Goal: Use online tool/utility: Utilize a website feature to perform a specific function

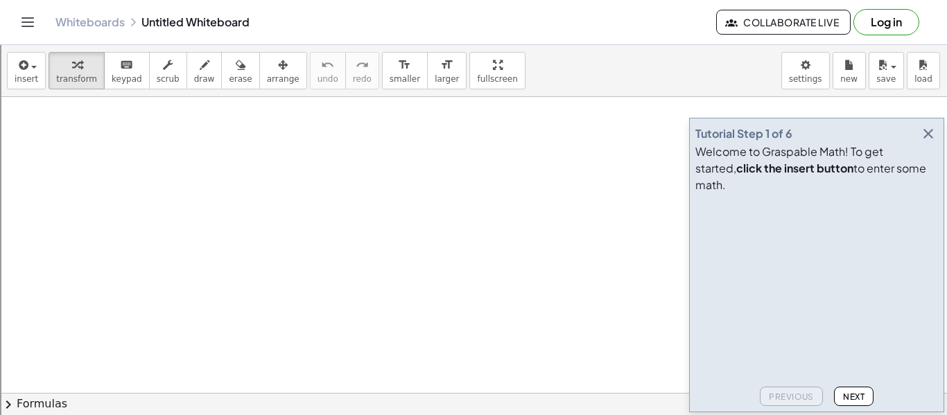
click at [927, 142] on icon "button" at bounding box center [928, 133] width 17 height 17
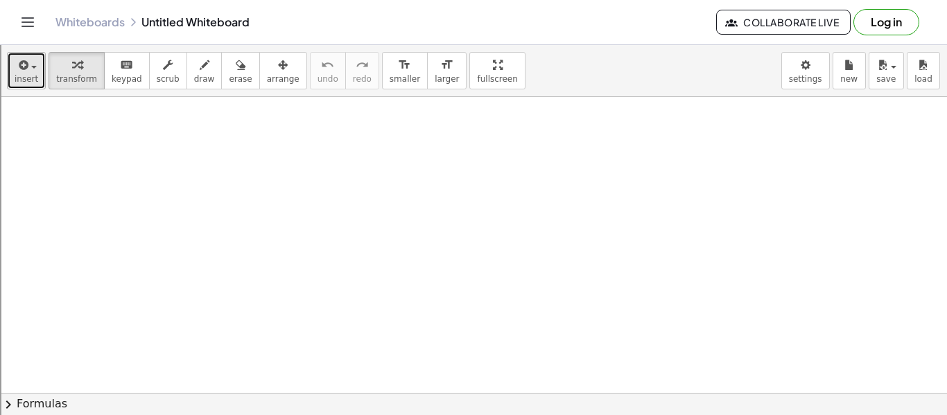
click at [25, 76] on span "insert" at bounding box center [27, 79] width 24 height 10
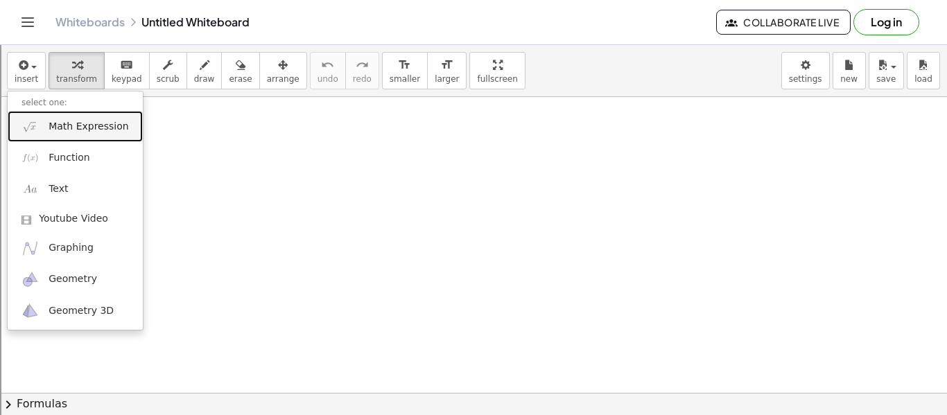
click at [89, 134] on link "Math Expression" at bounding box center [75, 126] width 135 height 31
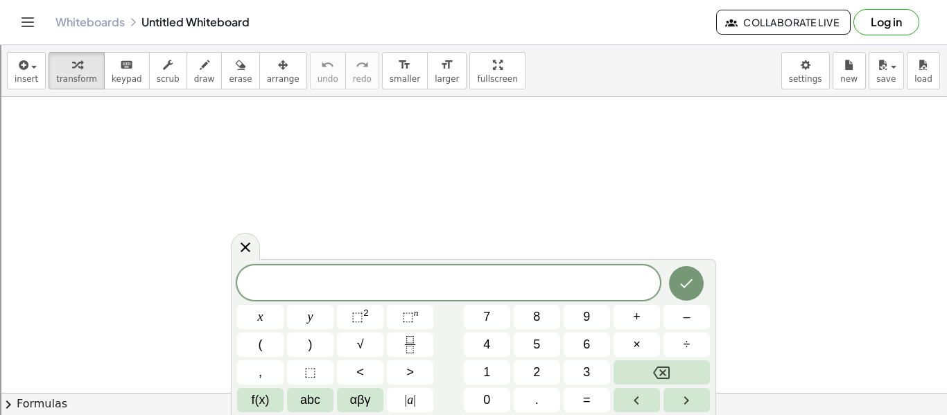
scroll to position [1, 0]
click at [417, 291] on span "2" at bounding box center [416, 284] width 8 height 17
click at [691, 284] on icon "Done" at bounding box center [686, 280] width 17 height 17
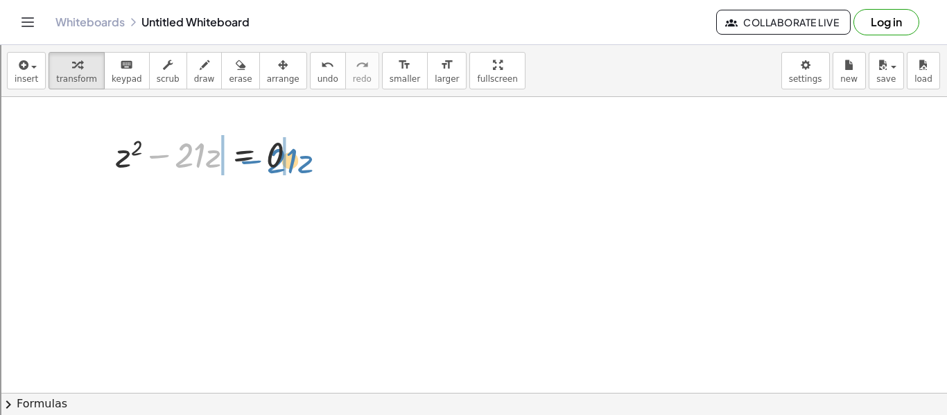
drag, startPoint x: 166, startPoint y: 155, endPoint x: 262, endPoint y: 157, distance: 95.7
click at [262, 157] on div at bounding box center [212, 153] width 206 height 47
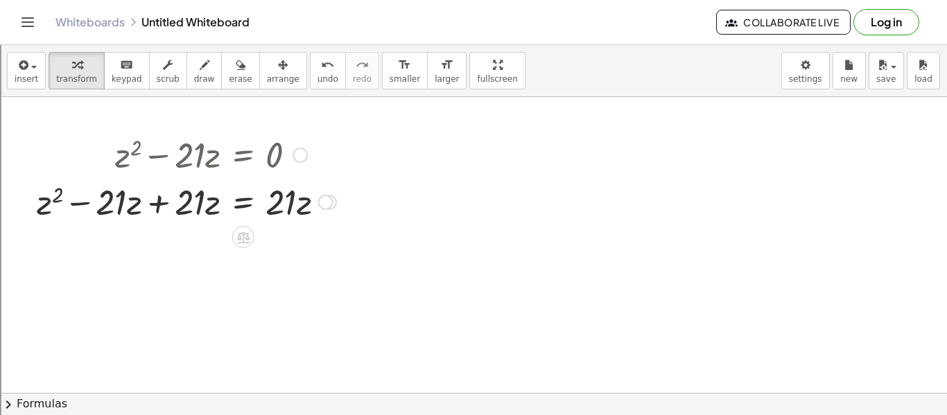
click at [160, 177] on div at bounding box center [186, 200] width 313 height 47
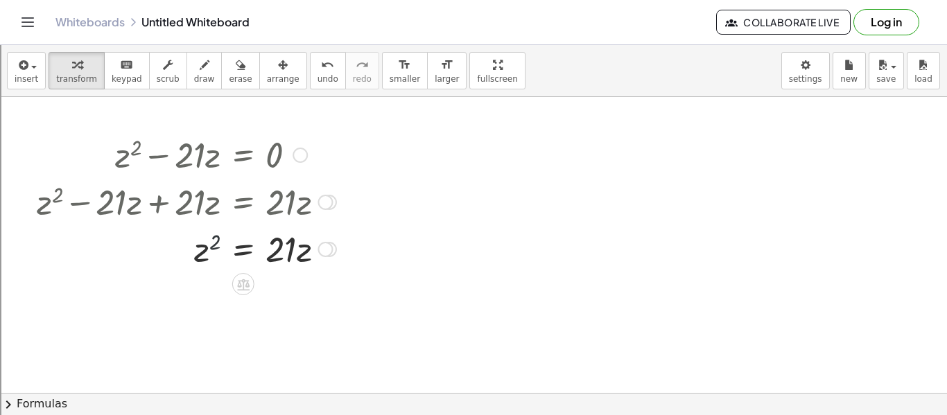
click at [218, 245] on div at bounding box center [186, 248] width 313 height 47
drag, startPoint x: 218, startPoint y: 245, endPoint x: 275, endPoint y: 250, distance: 56.4
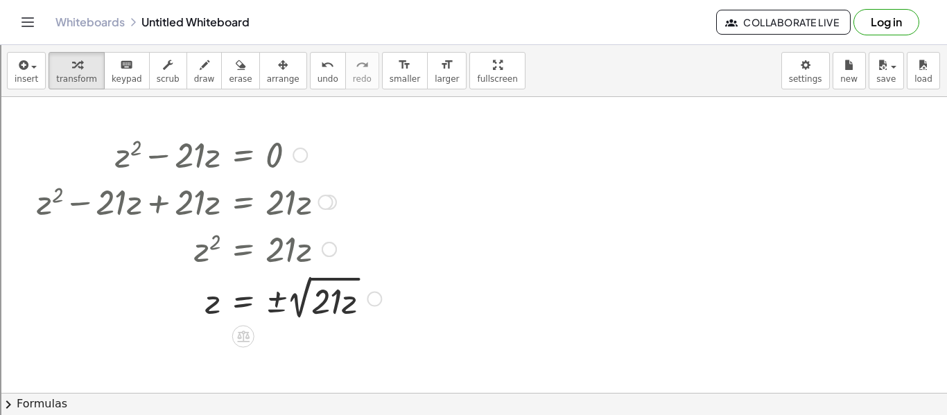
click at [286, 306] on div at bounding box center [209, 298] width 358 height 52
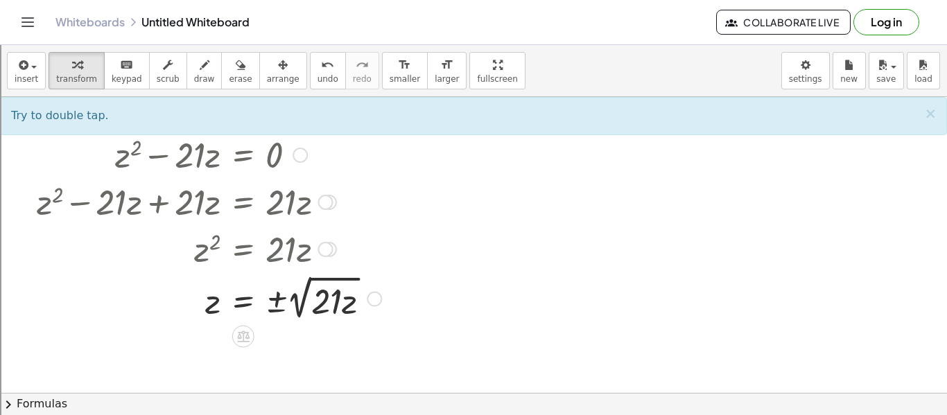
click at [355, 307] on div at bounding box center [209, 298] width 358 height 52
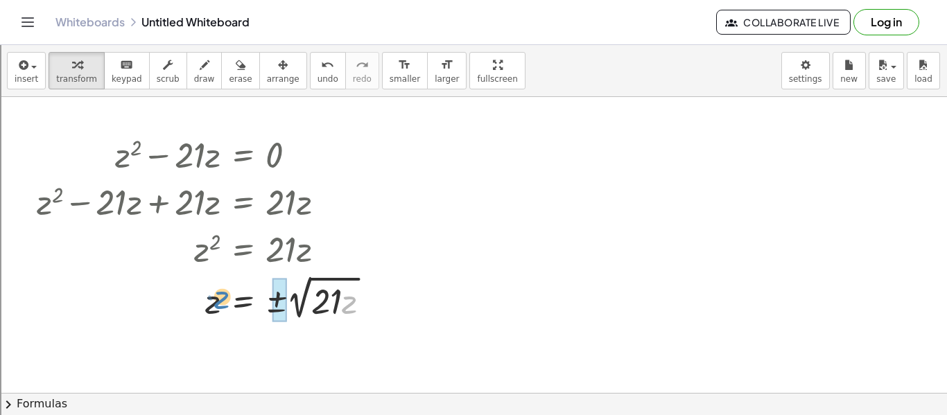
drag, startPoint x: 350, startPoint y: 306, endPoint x: 222, endPoint y: 302, distance: 128.3
click at [222, 302] on div at bounding box center [209, 298] width 358 height 52
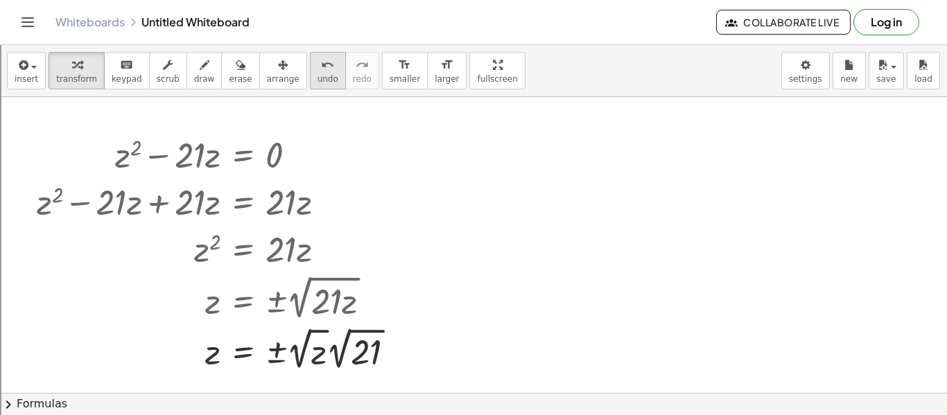
click at [321, 69] on icon "undo" at bounding box center [327, 65] width 13 height 17
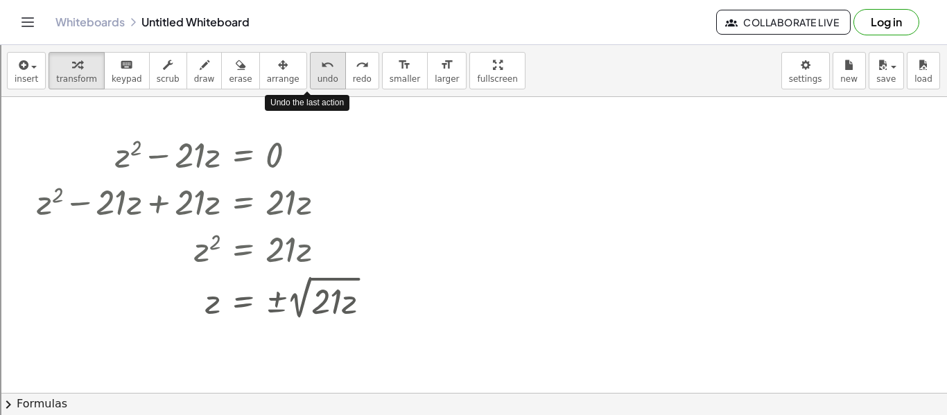
click at [321, 69] on icon "undo" at bounding box center [327, 65] width 13 height 17
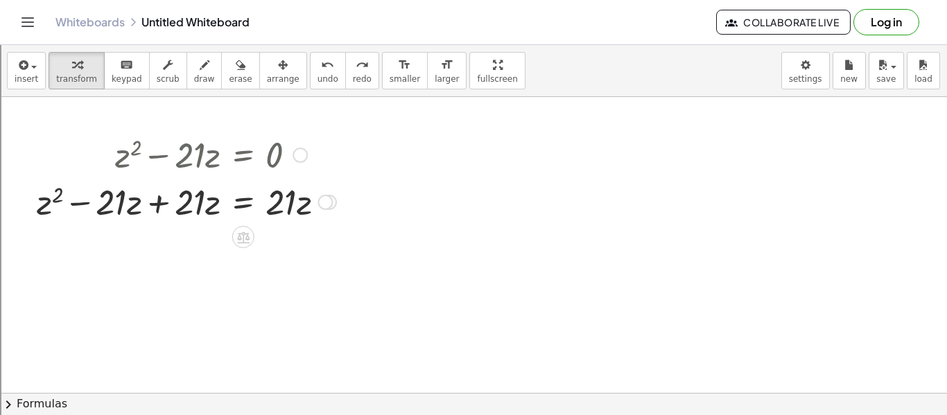
click at [171, 201] on div at bounding box center [186, 200] width 313 height 47
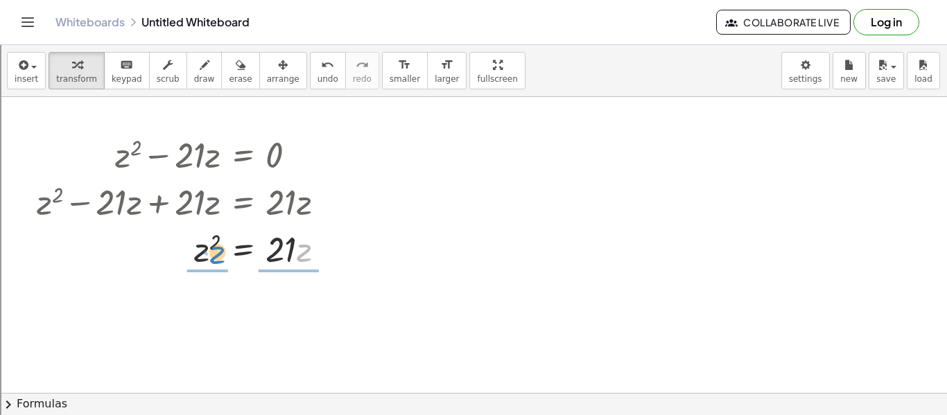
drag, startPoint x: 301, startPoint y: 256, endPoint x: 214, endPoint y: 258, distance: 87.4
click at [214, 258] on div at bounding box center [186, 248] width 313 height 47
click at [205, 256] on div at bounding box center [189, 248] width 309 height 47
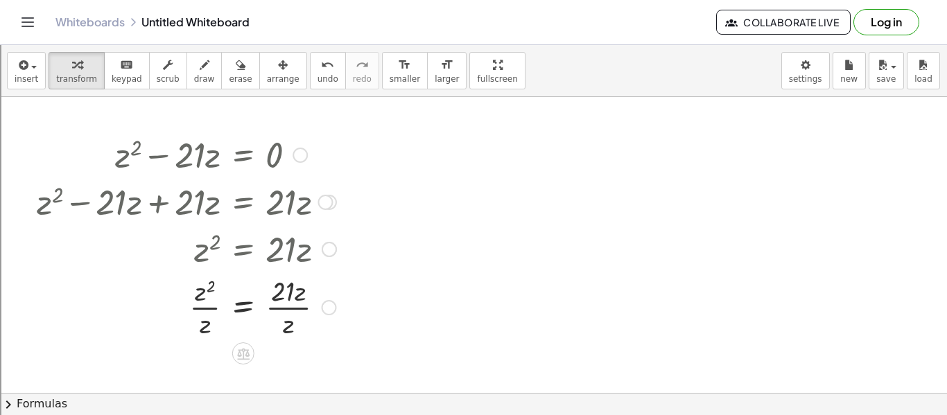
click at [201, 311] on div at bounding box center [186, 306] width 313 height 69
click at [289, 311] on div at bounding box center [186, 306] width 313 height 69
click at [296, 308] on div at bounding box center [186, 306] width 313 height 69
drag, startPoint x: 284, startPoint y: 301, endPoint x: 263, endPoint y: 305, distance: 20.5
click at [263, 305] on div at bounding box center [186, 306] width 313 height 69
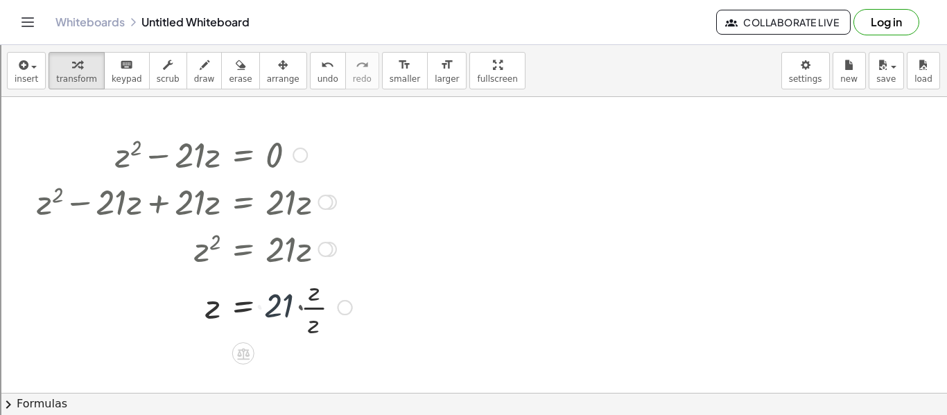
click at [306, 306] on div at bounding box center [194, 306] width 329 height 69
click at [34, 58] on div "button" at bounding box center [27, 64] width 24 height 17
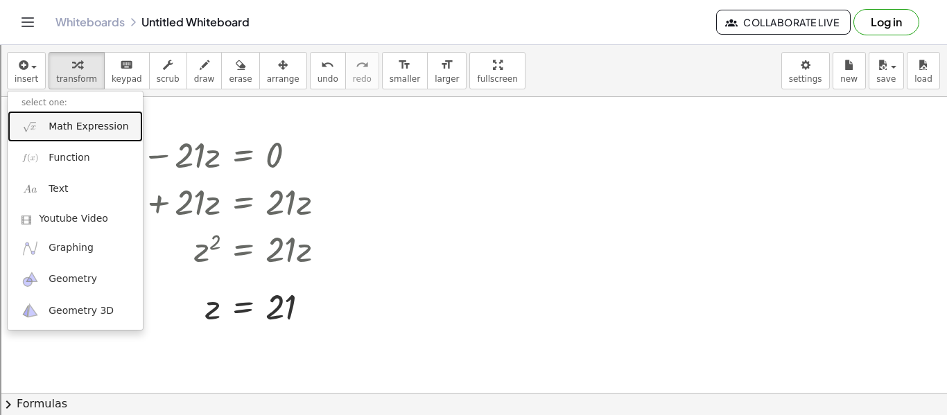
click at [72, 125] on span "Math Expression" at bounding box center [89, 127] width 80 height 14
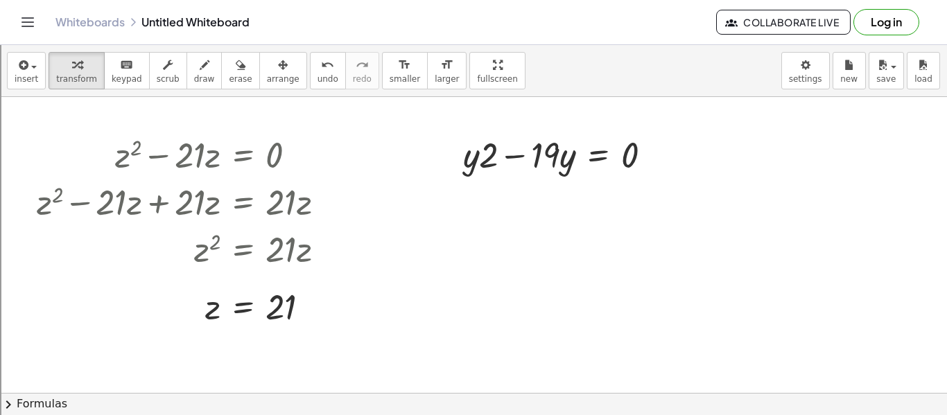
scroll to position [0, 0]
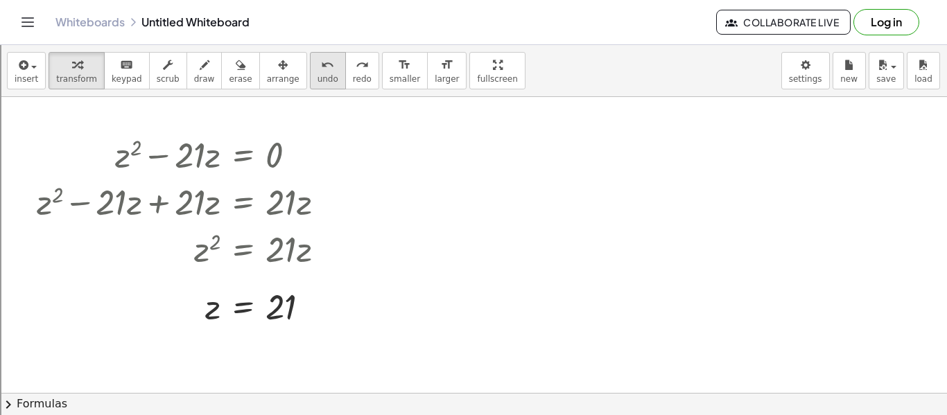
click at [318, 67] on div "undo" at bounding box center [328, 64] width 21 height 17
click at [24, 86] on button "insert" at bounding box center [26, 70] width 39 height 37
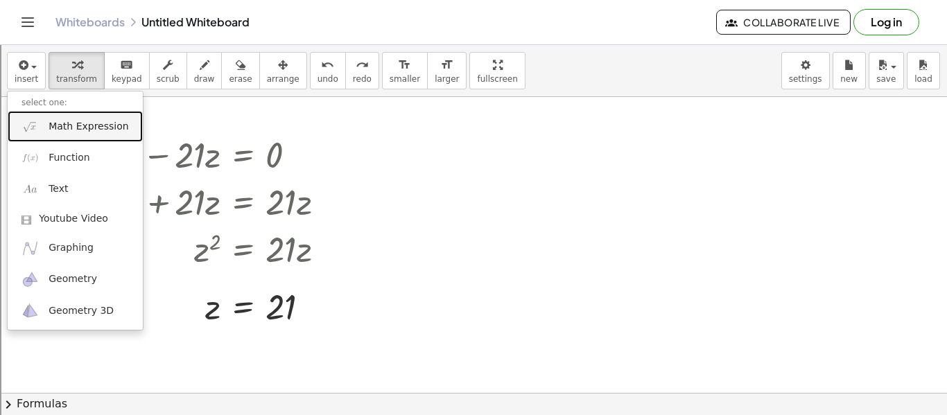
click at [64, 132] on span "Math Expression" at bounding box center [89, 127] width 80 height 14
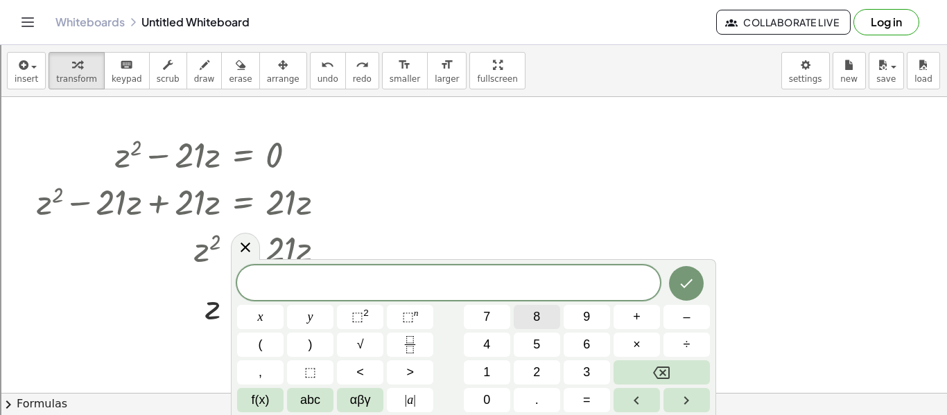
scroll to position [3, 0]
click at [420, 288] on span "y 2 − 1 9 y = 0 ​" at bounding box center [448, 284] width 423 height 19
click at [688, 282] on icon "Done" at bounding box center [686, 280] width 17 height 17
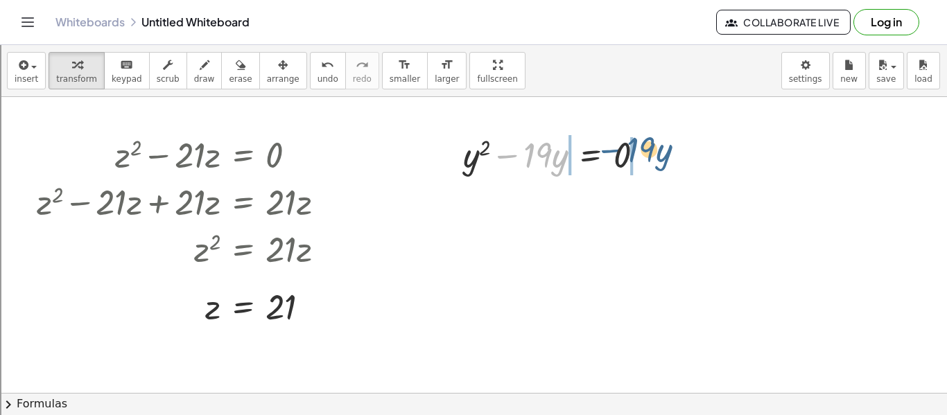
drag, startPoint x: 512, startPoint y: 158, endPoint x: 616, endPoint y: 153, distance: 104.8
click at [616, 153] on div at bounding box center [559, 153] width 206 height 47
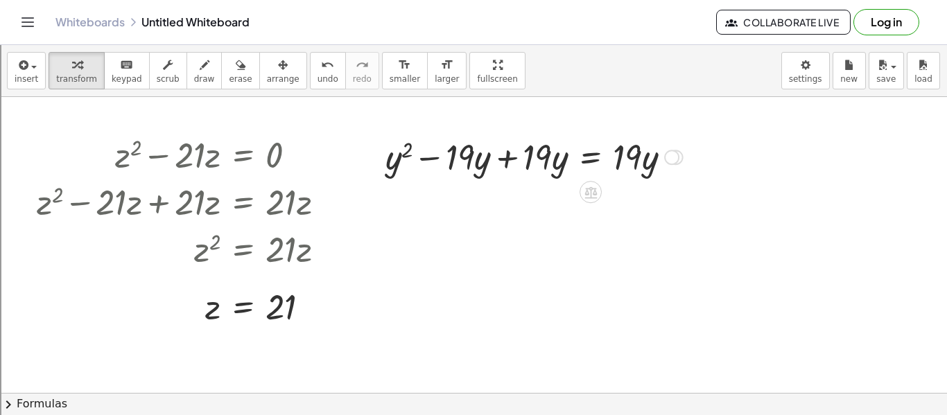
click at [494, 170] on div at bounding box center [534, 155] width 311 height 47
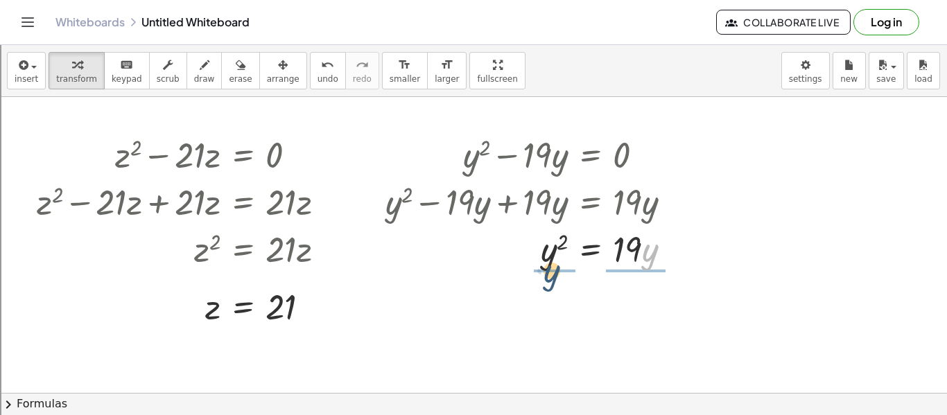
drag, startPoint x: 652, startPoint y: 261, endPoint x: 548, endPoint y: 281, distance: 105.9
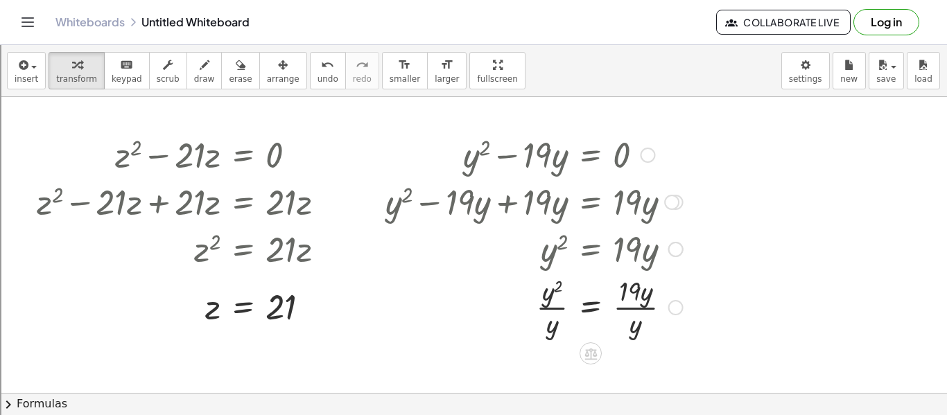
click at [551, 308] on div at bounding box center [534, 306] width 311 height 69
click at [632, 311] on div at bounding box center [534, 306] width 311 height 69
drag, startPoint x: 630, startPoint y: 297, endPoint x: 612, endPoint y: 298, distance: 18.7
click at [612, 298] on div at bounding box center [534, 306] width 311 height 69
click at [655, 306] on div at bounding box center [542, 306] width 327 height 69
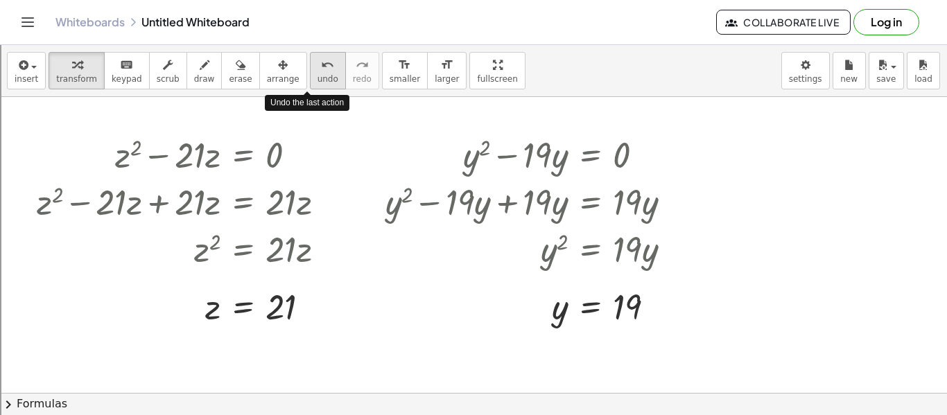
click at [321, 62] on icon "undo" at bounding box center [327, 65] width 13 height 17
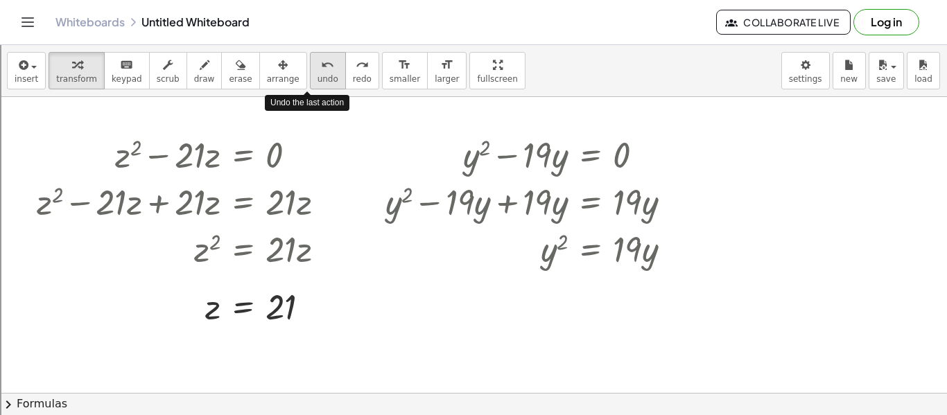
click at [321, 62] on icon "undo" at bounding box center [327, 65] width 13 height 17
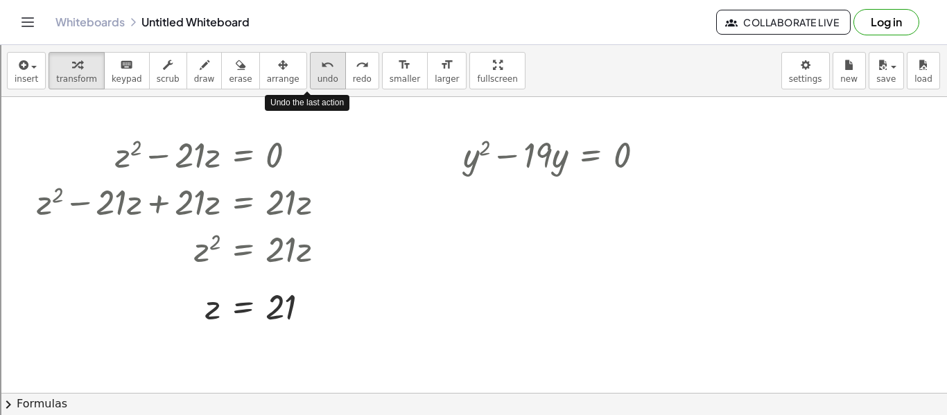
click at [321, 62] on icon "undo" at bounding box center [327, 65] width 13 height 17
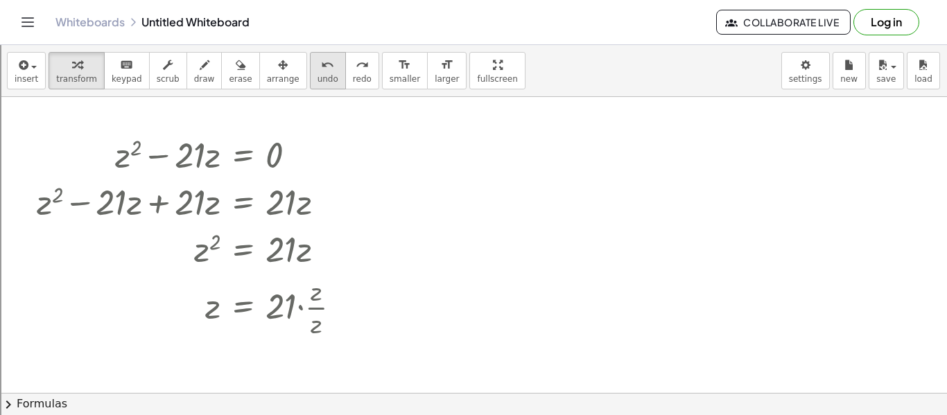
click at [318, 71] on div "undo" at bounding box center [328, 64] width 21 height 17
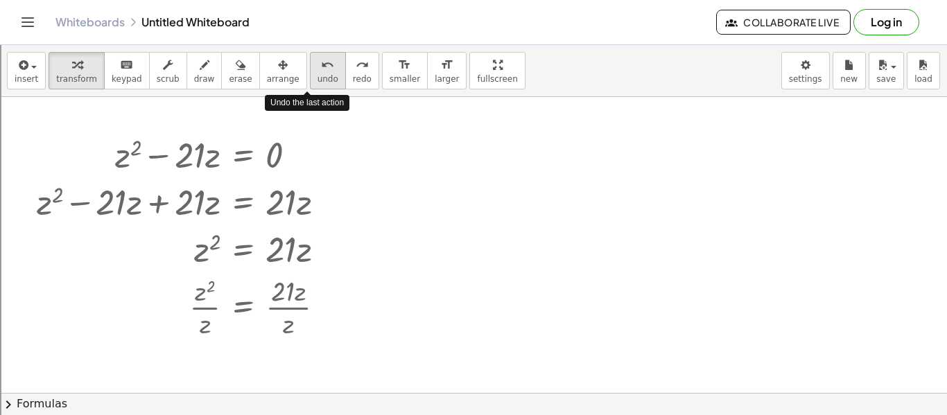
click at [318, 71] on div "undo" at bounding box center [328, 64] width 21 height 17
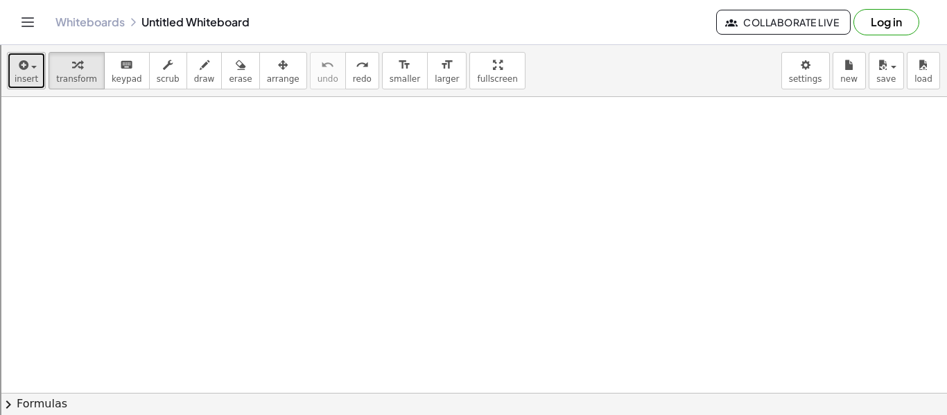
click at [16, 73] on icon "button" at bounding box center [22, 65] width 12 height 17
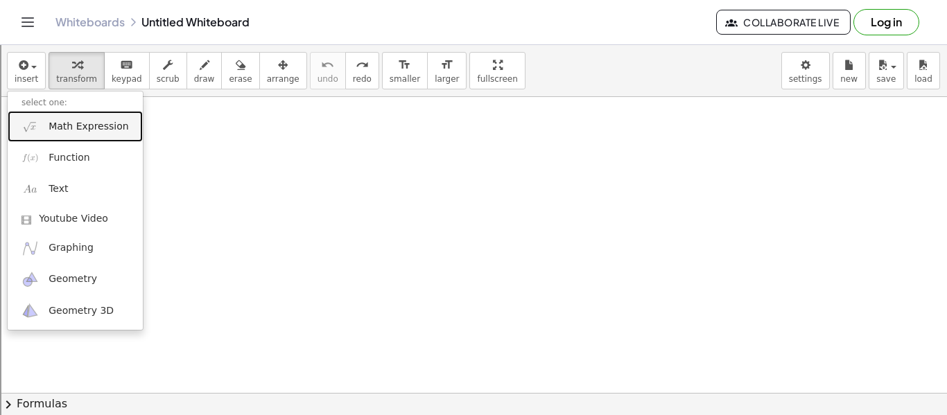
click at [94, 135] on link "Math Expression" at bounding box center [75, 126] width 135 height 31
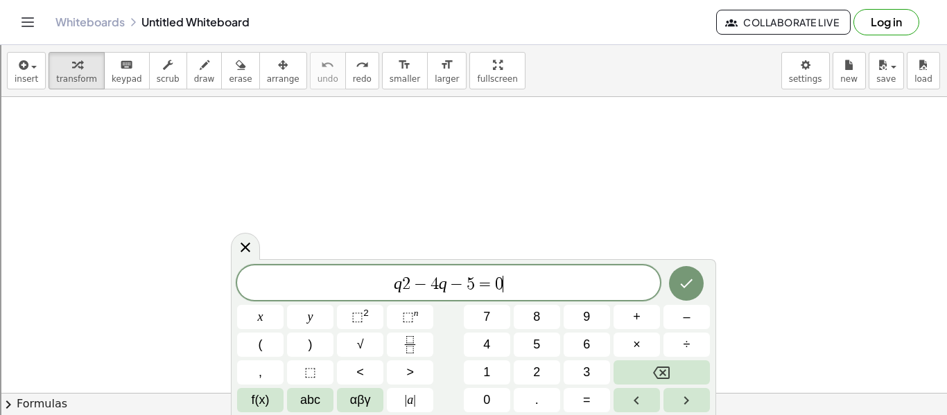
scroll to position [4, 0]
click at [415, 289] on span "−" at bounding box center [420, 284] width 20 height 17
click at [697, 284] on button "Done" at bounding box center [686, 280] width 35 height 35
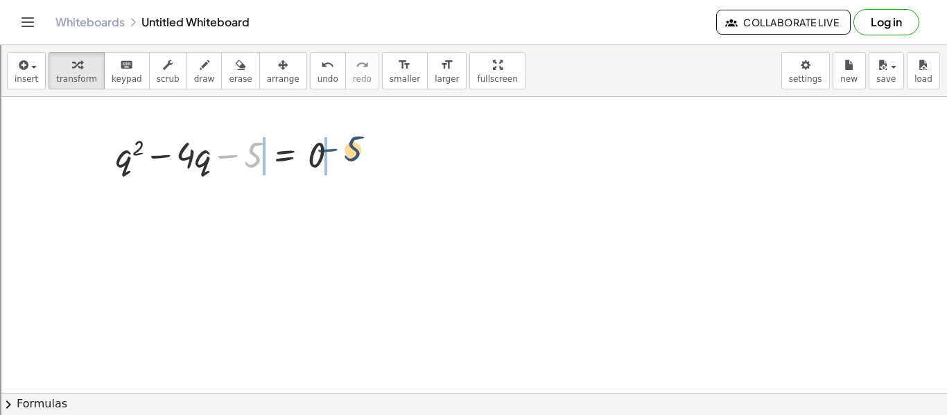
drag, startPoint x: 229, startPoint y: 159, endPoint x: 333, endPoint y: 153, distance: 104.2
click at [333, 153] on div at bounding box center [233, 153] width 248 height 47
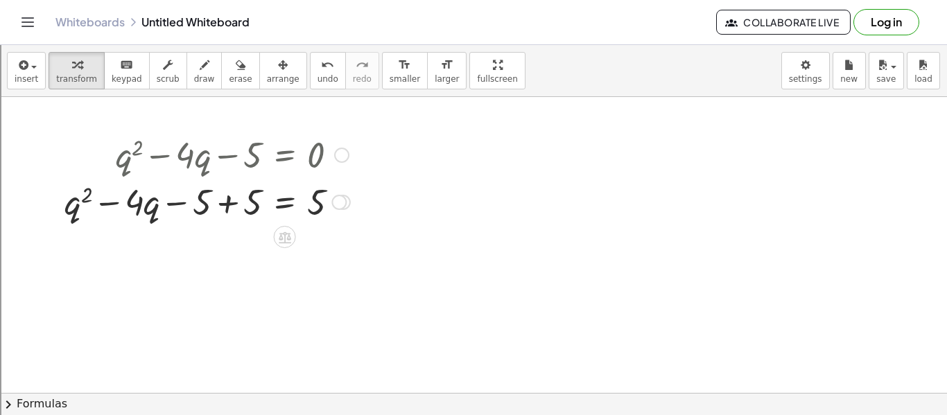
click at [235, 198] on div at bounding box center [208, 200] width 300 height 47
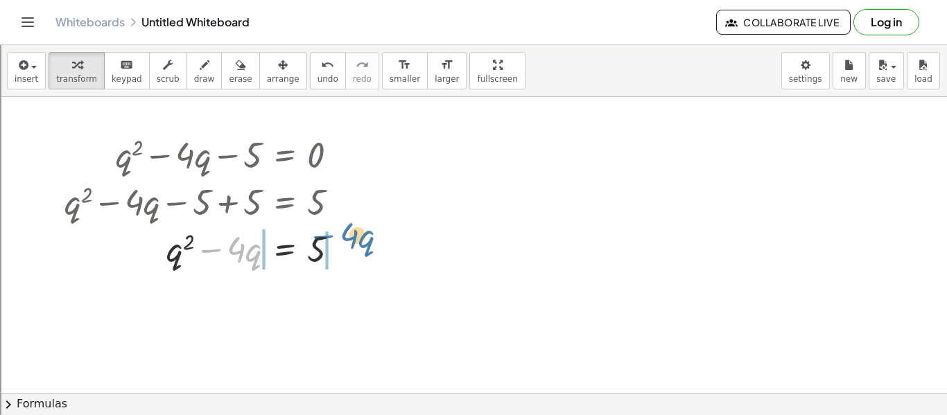
drag, startPoint x: 211, startPoint y: 252, endPoint x: 326, endPoint y: 238, distance: 115.2
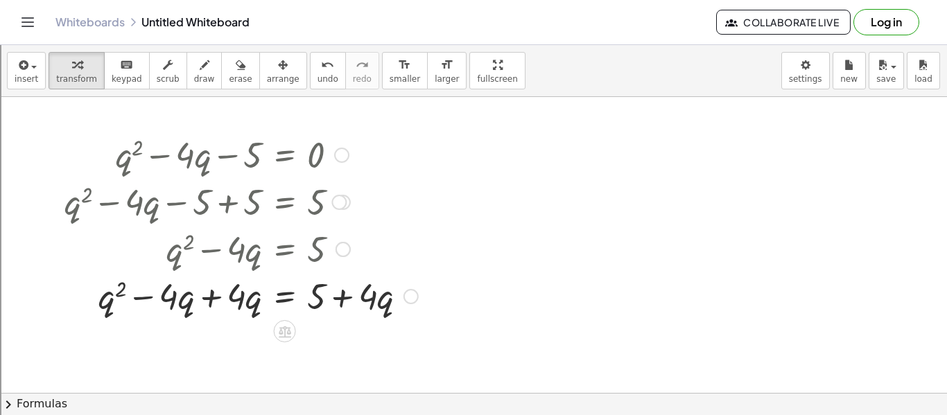
click at [209, 303] on div at bounding box center [241, 295] width 367 height 47
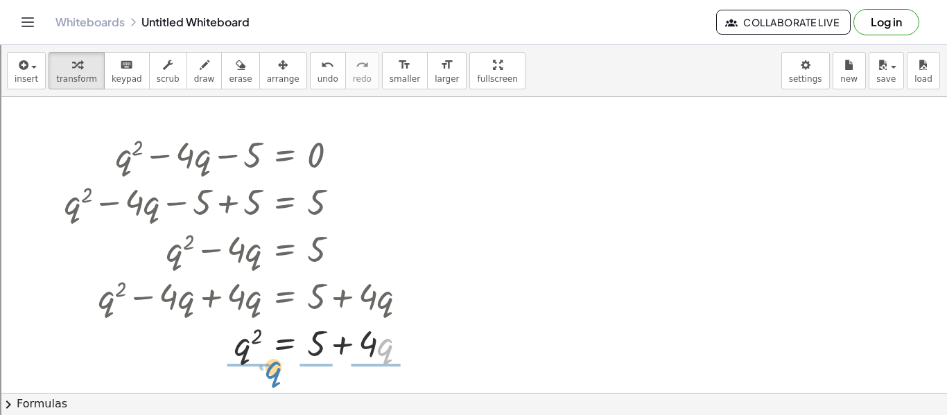
drag, startPoint x: 384, startPoint y: 346, endPoint x: 264, endPoint y: 367, distance: 121.7
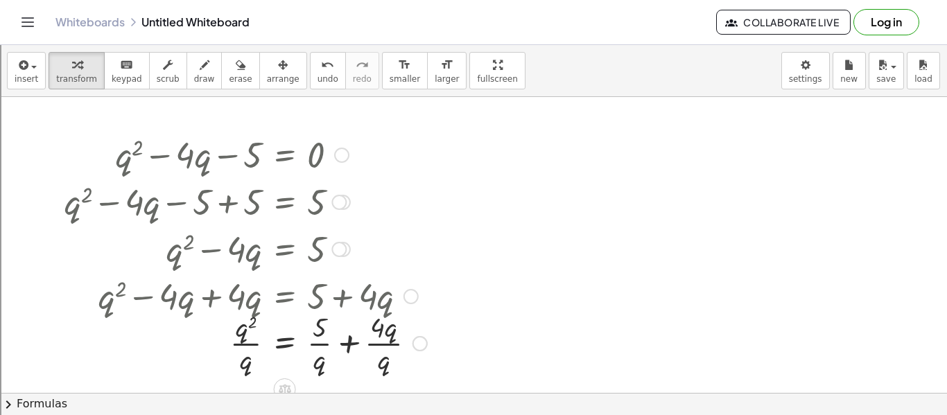
click at [238, 352] on div at bounding box center [246, 342] width 376 height 69
click at [333, 346] on div at bounding box center [246, 342] width 376 height 69
click at [333, 338] on div at bounding box center [241, 342] width 367 height 69
click at [339, 329] on div at bounding box center [241, 342] width 367 height 69
drag, startPoint x: 360, startPoint y: 330, endPoint x: 341, endPoint y: 331, distance: 18.7
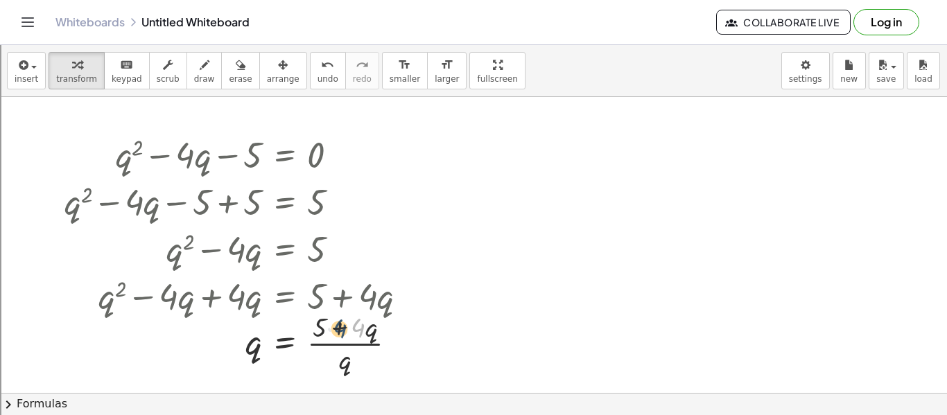
click at [341, 331] on div at bounding box center [241, 342] width 367 height 69
click at [370, 337] on div at bounding box center [241, 342] width 367 height 69
click at [324, 333] on div at bounding box center [241, 342] width 367 height 69
click at [347, 329] on div at bounding box center [241, 342] width 367 height 69
click at [321, 67] on icon "undo" at bounding box center [327, 65] width 13 height 17
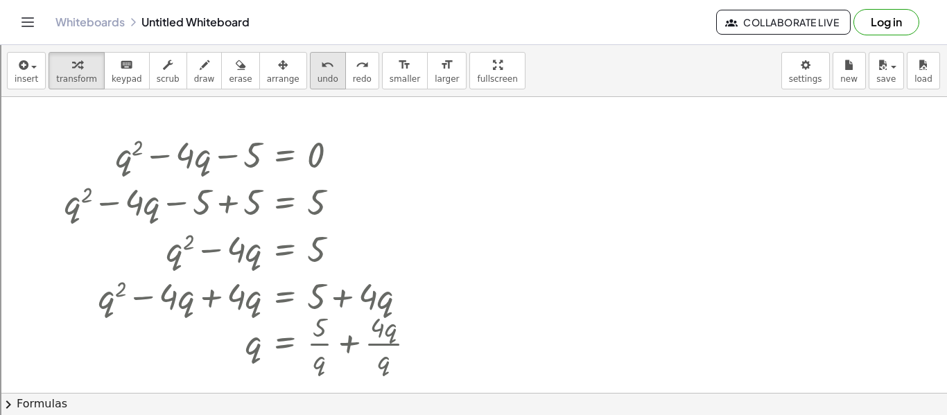
click at [321, 67] on icon "undo" at bounding box center [327, 65] width 13 height 17
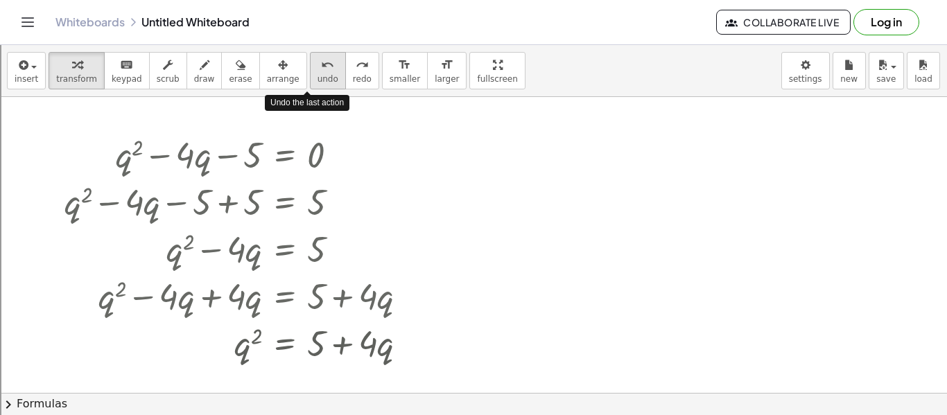
click at [321, 67] on icon "undo" at bounding box center [327, 65] width 13 height 17
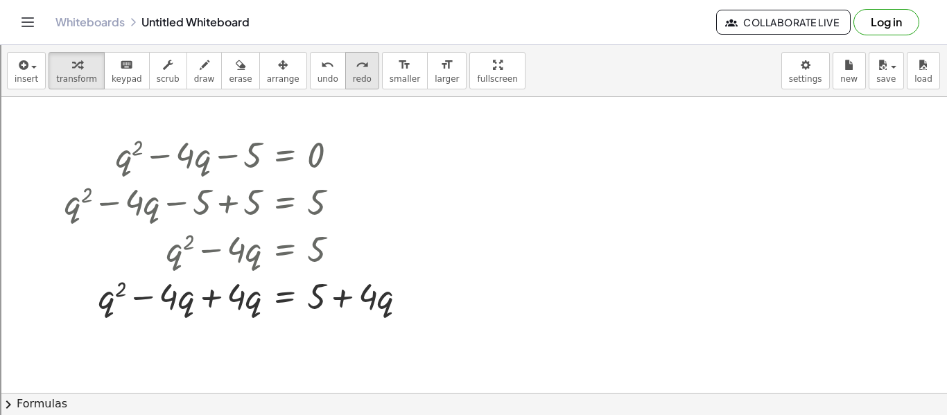
click at [352, 83] on button "redo redo" at bounding box center [362, 70] width 34 height 37
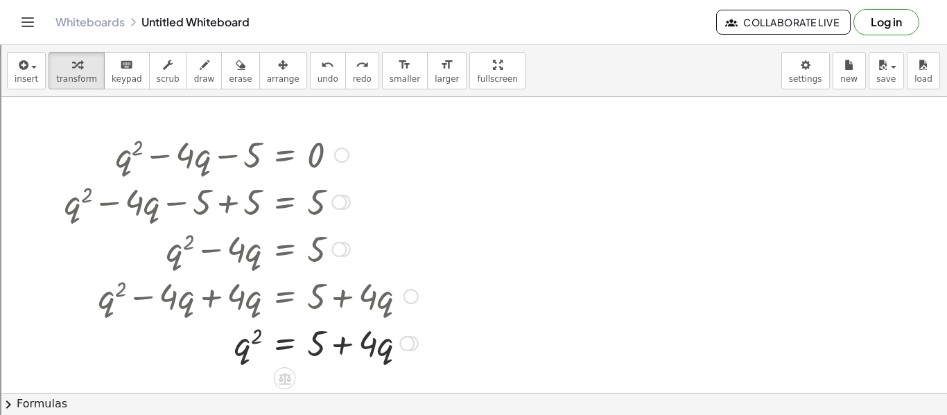
click at [345, 340] on div at bounding box center [241, 342] width 367 height 47
drag, startPoint x: 383, startPoint y: 344, endPoint x: 385, endPoint y: 354, distance: 10.6
click at [385, 354] on div at bounding box center [241, 342] width 367 height 47
click at [321, 66] on icon "undo" at bounding box center [327, 65] width 13 height 17
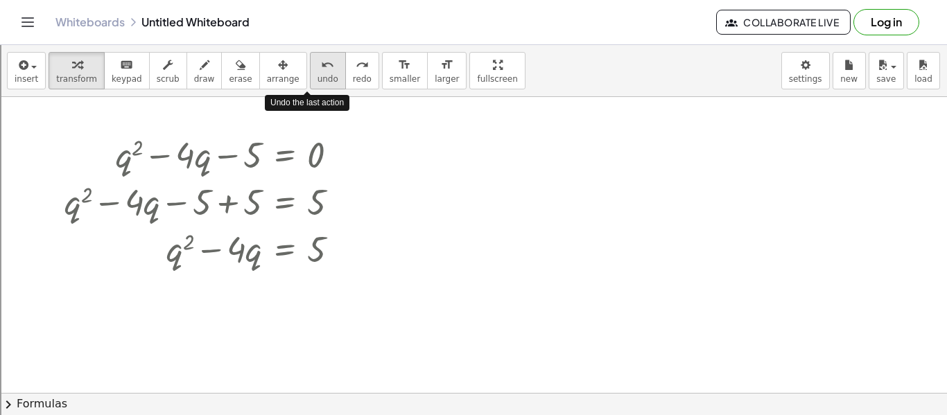
click at [321, 66] on icon "undo" at bounding box center [327, 65] width 13 height 17
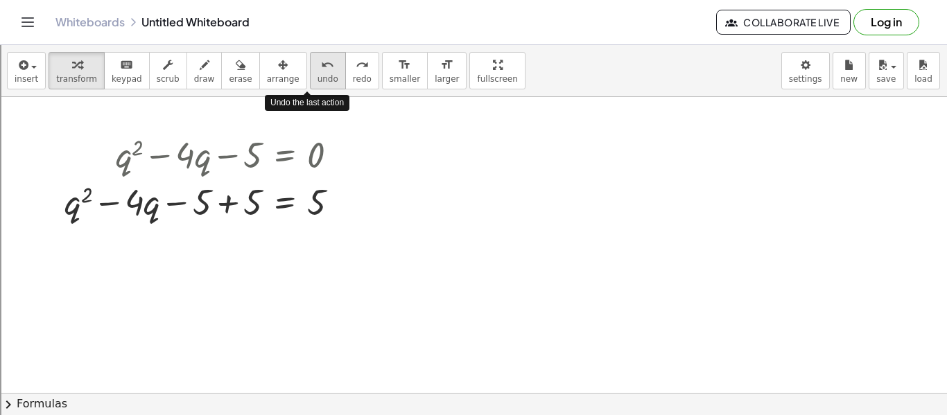
click at [321, 70] on icon "undo" at bounding box center [327, 65] width 13 height 17
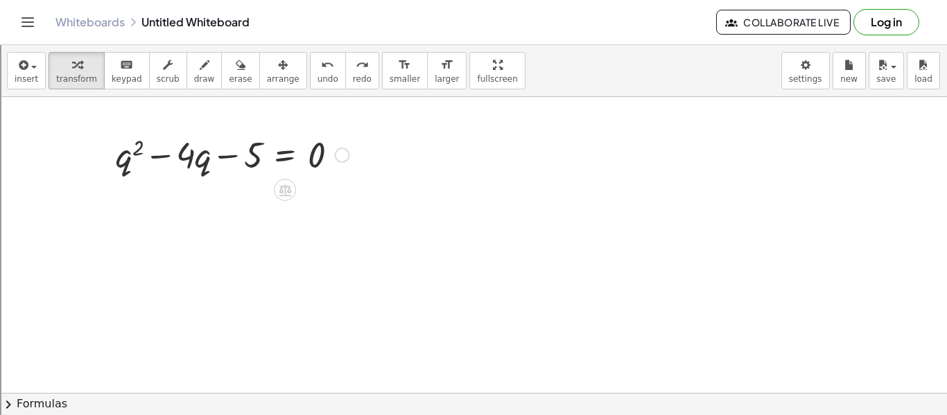
click at [160, 153] on div at bounding box center [233, 153] width 248 height 47
drag, startPoint x: 160, startPoint y: 157, endPoint x: 315, endPoint y: 154, distance: 155.3
click at [315, 154] on div at bounding box center [233, 153] width 248 height 47
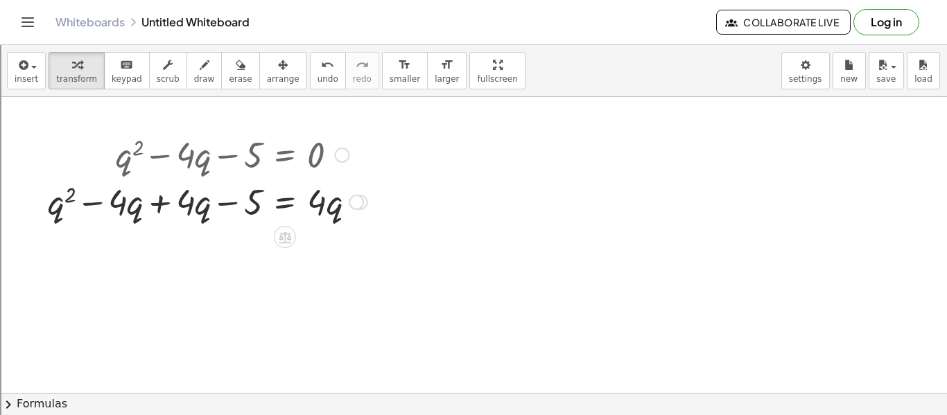
click at [157, 200] on div at bounding box center [207, 200] width 333 height 47
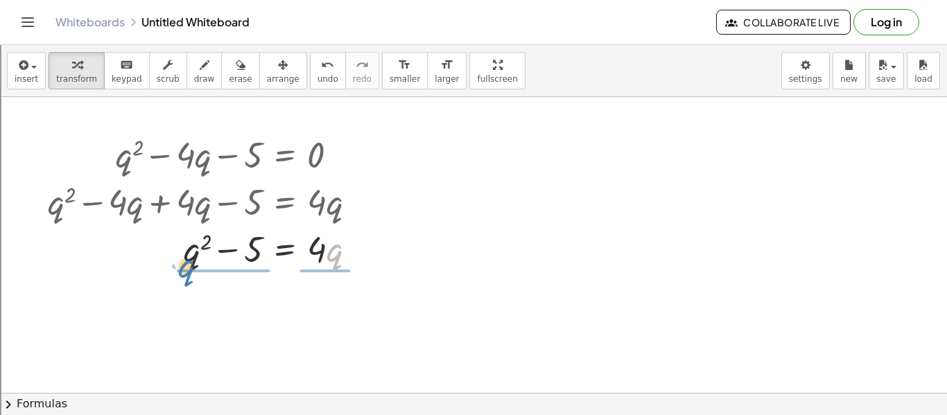
drag, startPoint x: 335, startPoint y: 256, endPoint x: 190, endPoint y: 277, distance: 146.5
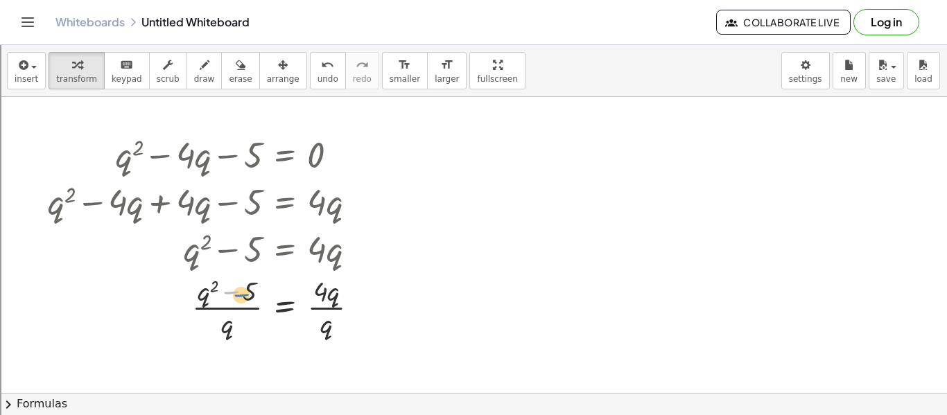
drag, startPoint x: 223, startPoint y: 295, endPoint x: 233, endPoint y: 295, distance: 9.7
click at [233, 295] on div at bounding box center [209, 306] width 336 height 69
drag, startPoint x: 252, startPoint y: 296, endPoint x: 270, endPoint y: 311, distance: 23.2
click at [311, 72] on button "undo undo" at bounding box center [328, 70] width 36 height 37
click at [216, 309] on div at bounding box center [218, 306] width 316 height 69
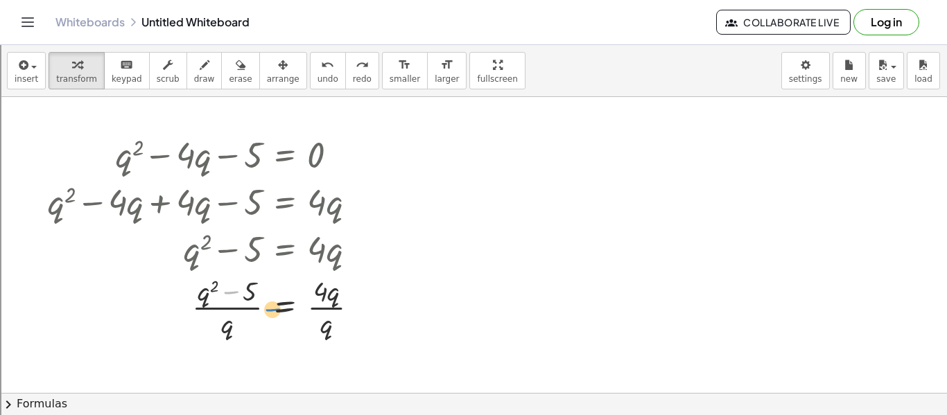
drag, startPoint x: 240, startPoint y: 290, endPoint x: 283, endPoint y: 309, distance: 47.2
click at [283, 309] on div at bounding box center [218, 306] width 316 height 69
drag, startPoint x: 252, startPoint y: 290, endPoint x: 274, endPoint y: 311, distance: 30.9
click at [188, 311] on div at bounding box center [209, 306] width 336 height 69
click at [198, 315] on div at bounding box center [209, 306] width 336 height 69
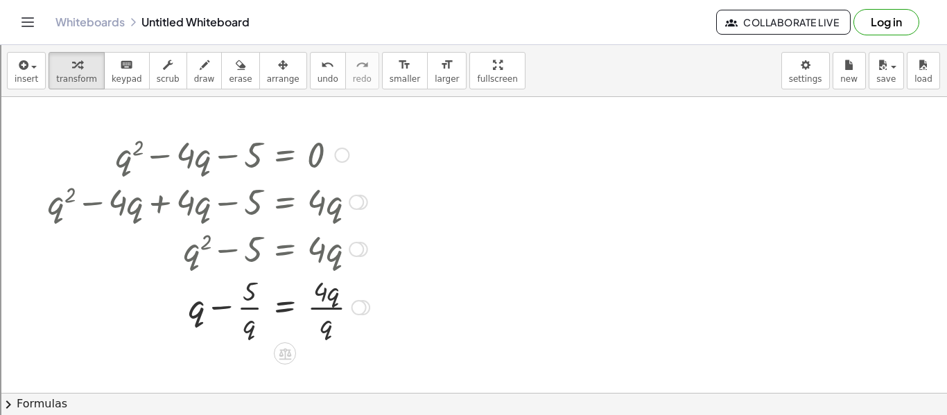
click at [228, 312] on div at bounding box center [209, 306] width 336 height 69
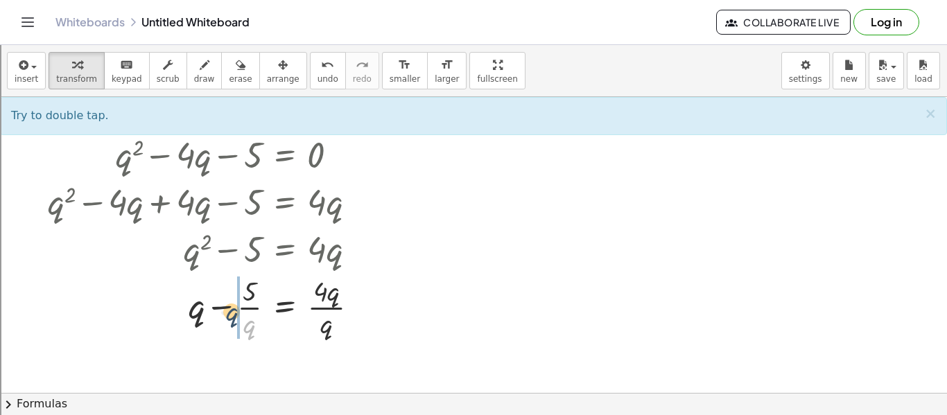
drag, startPoint x: 249, startPoint y: 325, endPoint x: 227, endPoint y: 308, distance: 28.2
click at [227, 308] on div at bounding box center [209, 306] width 336 height 69
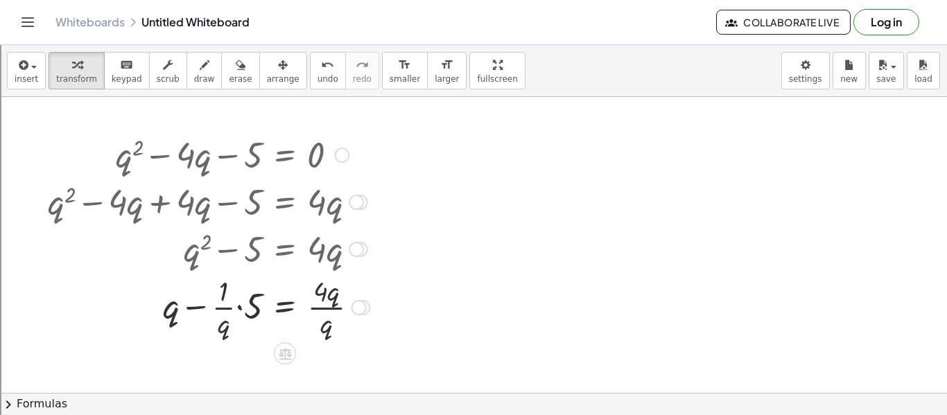
click at [231, 306] on div at bounding box center [209, 306] width 336 height 69
click at [198, 309] on div at bounding box center [209, 306] width 336 height 69
click at [250, 308] on div at bounding box center [209, 306] width 336 height 69
drag, startPoint x: 317, startPoint y: 301, endPoint x: 300, endPoint y: 309, distance: 18.3
click at [300, 309] on div at bounding box center [209, 306] width 336 height 69
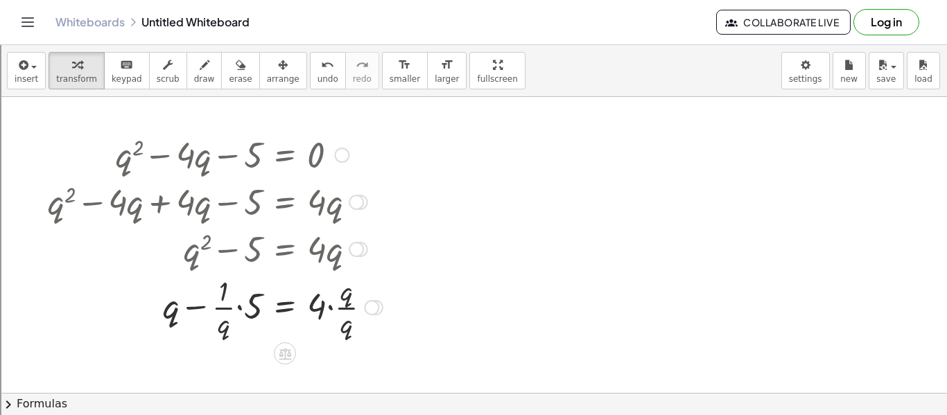
click at [343, 304] on div at bounding box center [215, 306] width 349 height 69
drag, startPoint x: 250, startPoint y: 304, endPoint x: 341, endPoint y: 306, distance: 90.8
click at [341, 306] on div at bounding box center [207, 306] width 333 height 69
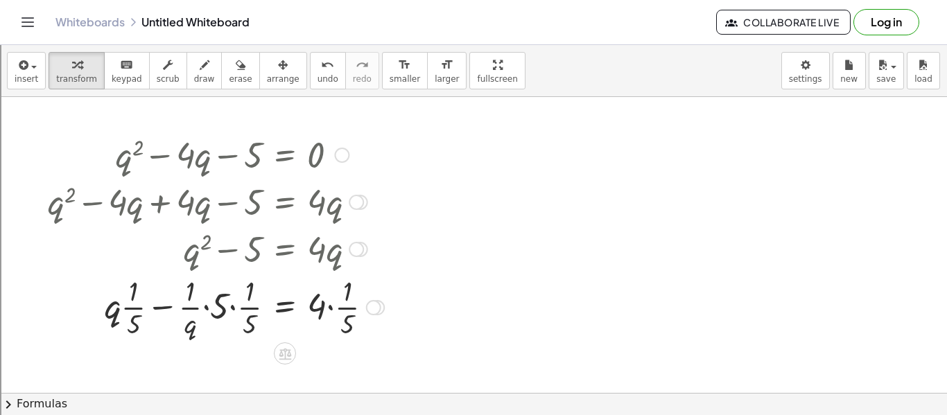
click at [228, 309] on div at bounding box center [216, 306] width 350 height 69
click at [324, 306] on div at bounding box center [216, 306] width 350 height 69
click at [331, 310] on div at bounding box center [216, 306] width 350 height 69
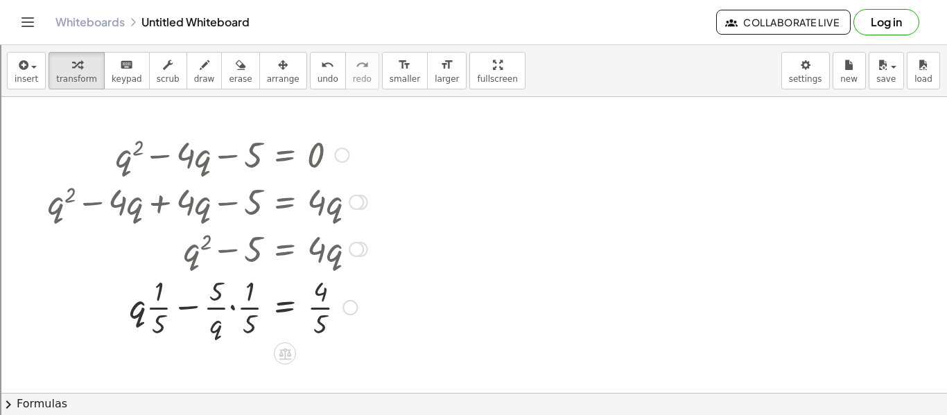
click at [325, 308] on div at bounding box center [207, 306] width 333 height 69
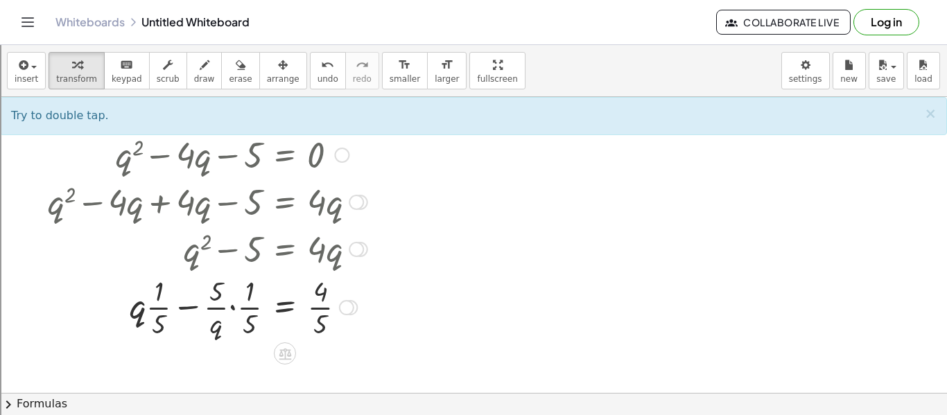
click at [238, 310] on div at bounding box center [207, 306] width 333 height 69
drag, startPoint x: 222, startPoint y: 329, endPoint x: 205, endPoint y: 315, distance: 21.7
click at [219, 315] on div at bounding box center [207, 306] width 333 height 69
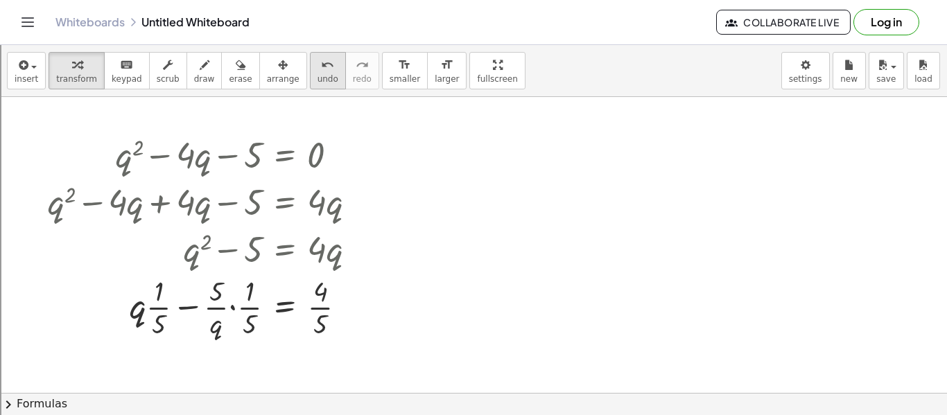
click at [318, 76] on span "undo" at bounding box center [328, 79] width 21 height 10
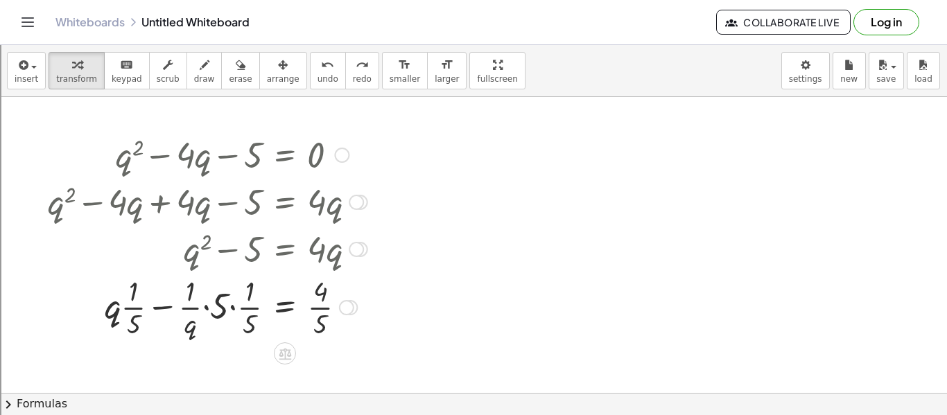
click at [231, 305] on div at bounding box center [202, 306] width 343 height 69
click at [241, 305] on div at bounding box center [207, 306] width 333 height 69
click at [195, 309] on div at bounding box center [207, 306] width 333 height 69
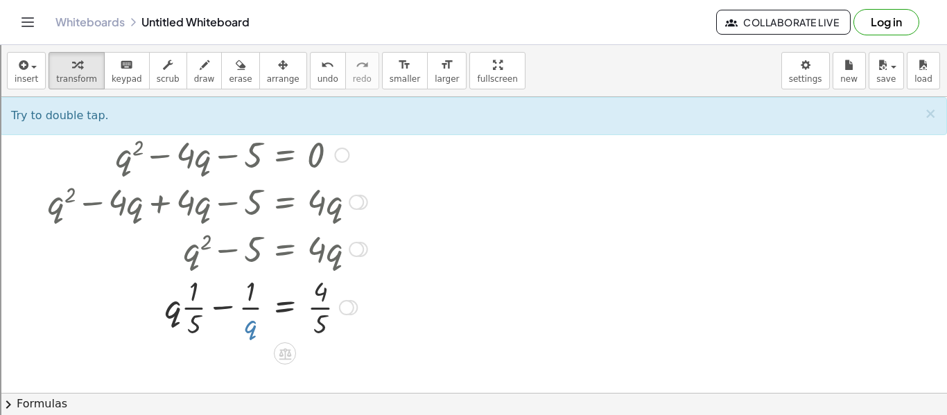
click at [255, 327] on div at bounding box center [207, 306] width 333 height 69
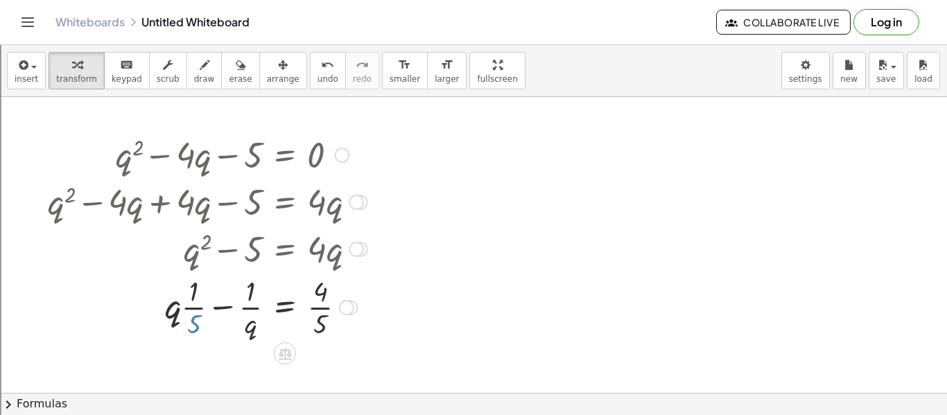
click at [197, 323] on div at bounding box center [207, 306] width 333 height 69
drag, startPoint x: 172, startPoint y: 311, endPoint x: 181, endPoint y: 312, distance: 9.1
click at [181, 312] on div at bounding box center [207, 306] width 333 height 69
drag, startPoint x: 174, startPoint y: 315, endPoint x: 194, endPoint y: 297, distance: 27.5
click at [194, 297] on div at bounding box center [207, 306] width 333 height 69
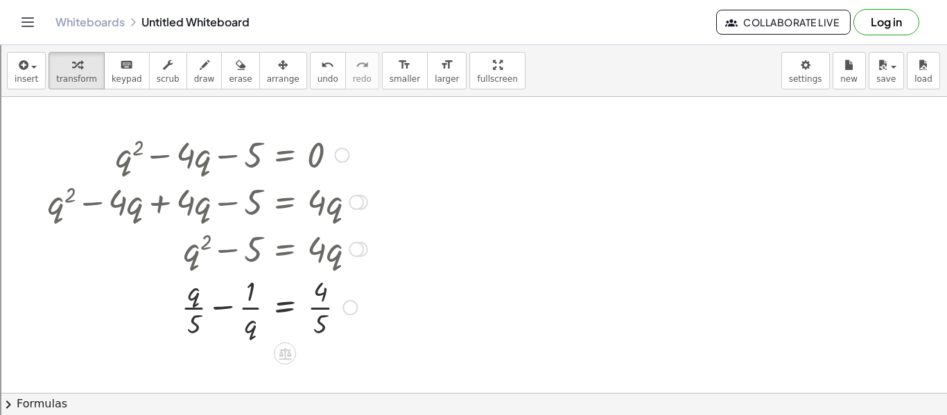
click at [192, 327] on div at bounding box center [207, 306] width 333 height 69
click at [224, 305] on div at bounding box center [207, 306] width 333 height 69
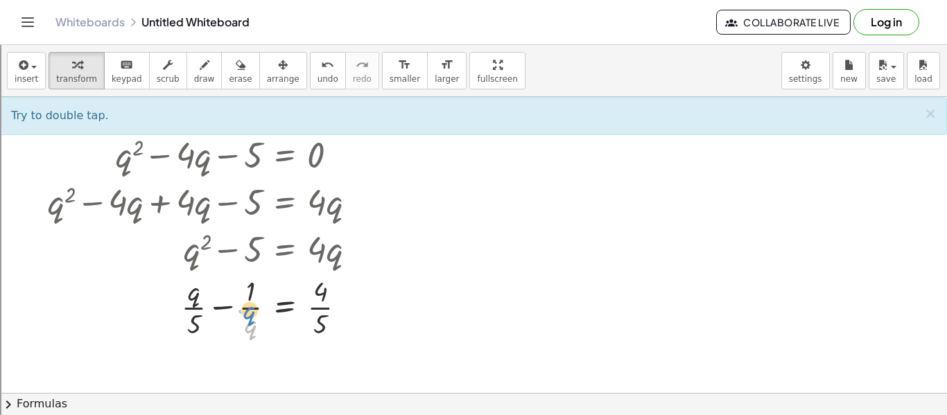
drag, startPoint x: 246, startPoint y: 328, endPoint x: 245, endPoint y: 315, distance: 12.6
click at [245, 315] on div at bounding box center [207, 306] width 333 height 69
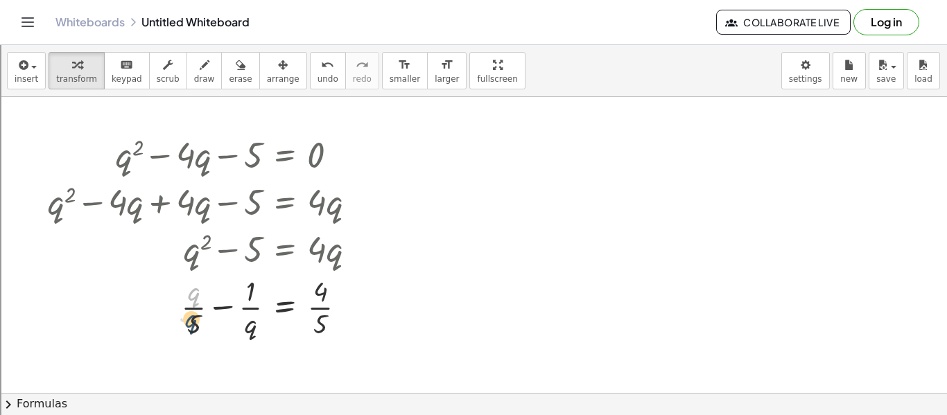
drag, startPoint x: 199, startPoint y: 295, endPoint x: 198, endPoint y: 328, distance: 33.3
click at [198, 328] on div at bounding box center [207, 306] width 333 height 69
click at [310, 75] on button "undo undo" at bounding box center [328, 70] width 36 height 37
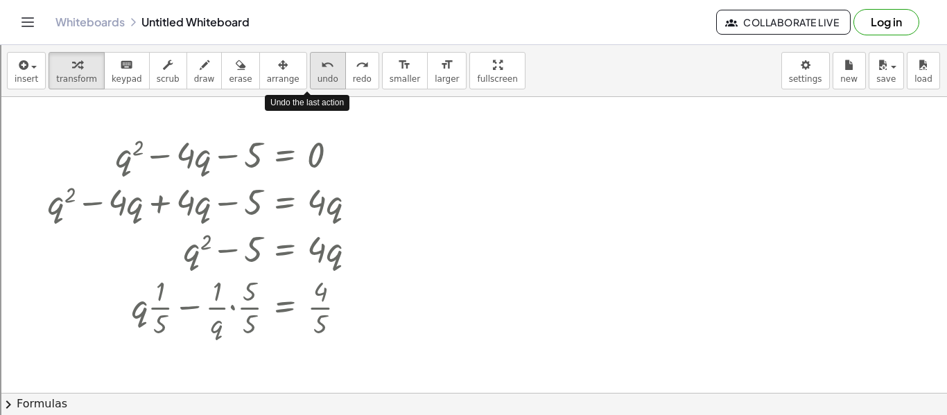
click at [310, 75] on button "undo undo" at bounding box center [328, 70] width 36 height 37
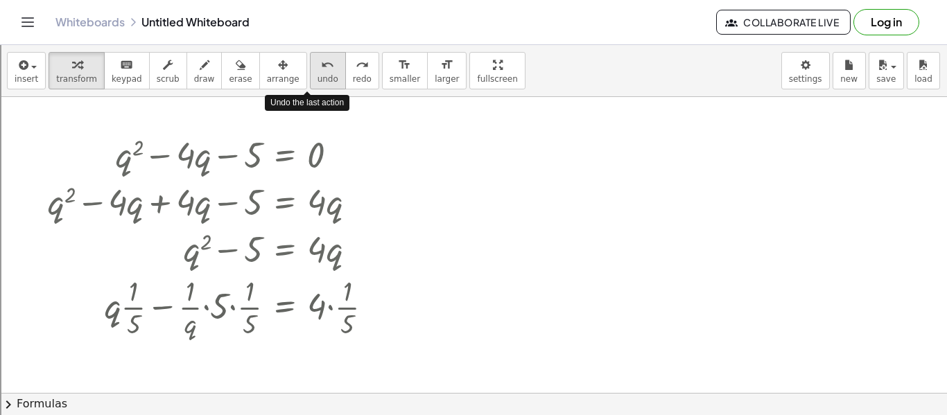
click at [310, 75] on button "undo undo" at bounding box center [328, 70] width 36 height 37
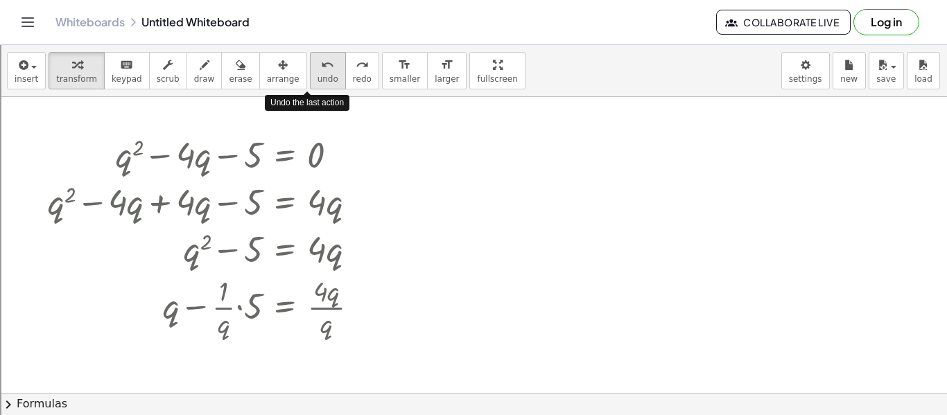
click at [310, 75] on button "undo undo" at bounding box center [328, 70] width 36 height 37
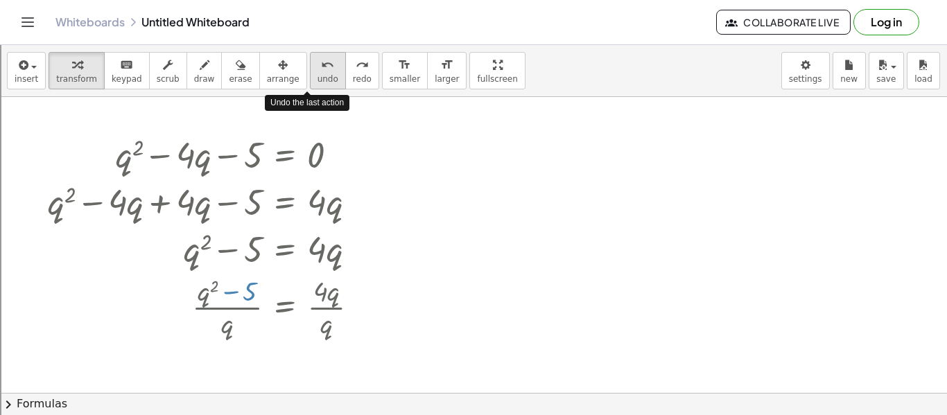
click at [310, 75] on button "undo undo" at bounding box center [328, 70] width 36 height 37
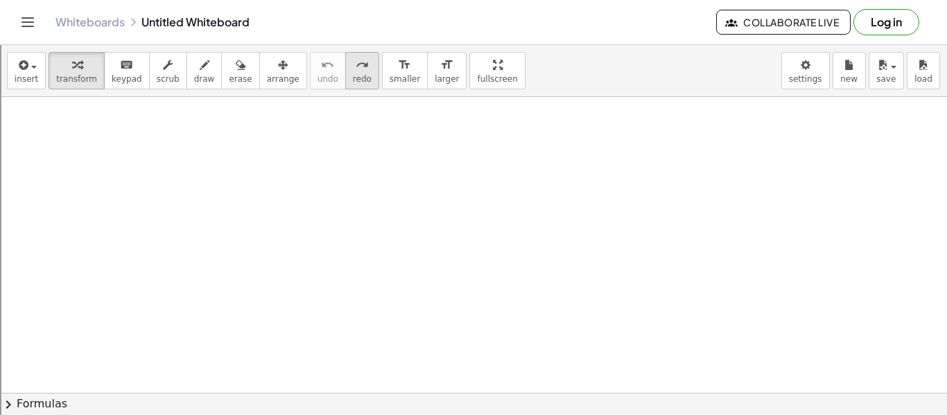
click at [356, 70] on icon "redo" at bounding box center [362, 65] width 13 height 17
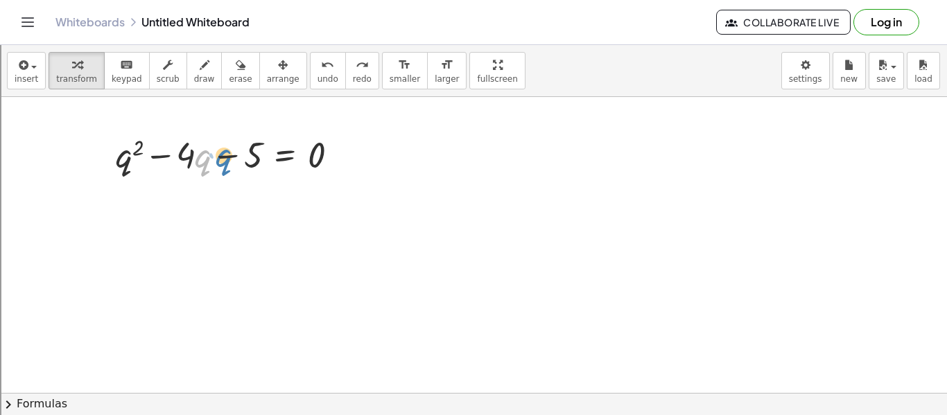
drag, startPoint x: 205, startPoint y: 166, endPoint x: 221, endPoint y: 168, distance: 16.8
click at [221, 168] on div at bounding box center [233, 153] width 248 height 47
drag, startPoint x: 228, startPoint y: 159, endPoint x: 311, endPoint y: 171, distance: 83.4
click at [311, 171] on div at bounding box center [233, 153] width 248 height 47
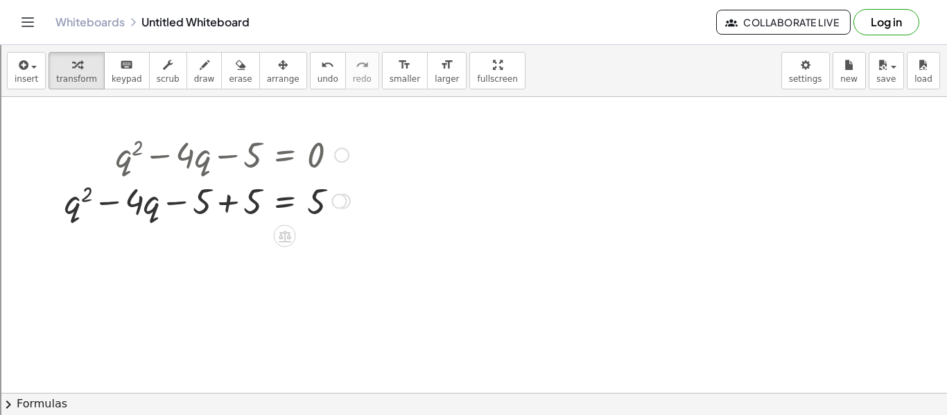
click at [237, 172] on div at bounding box center [208, 153] width 300 height 47
click at [228, 207] on div at bounding box center [208, 200] width 300 height 47
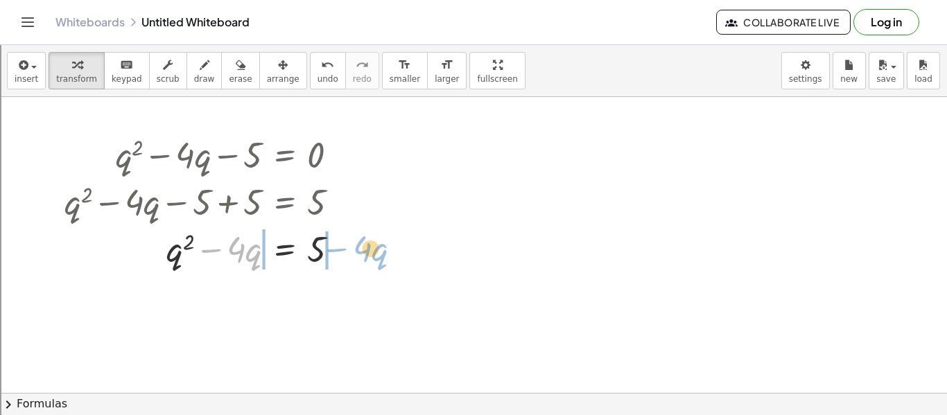
drag, startPoint x: 210, startPoint y: 247, endPoint x: 336, endPoint y: 246, distance: 125.5
click at [336, 246] on div at bounding box center [208, 248] width 300 height 47
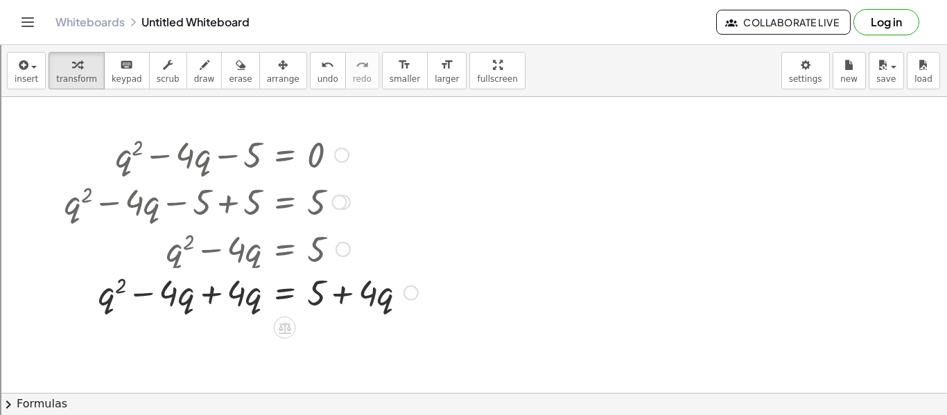
click at [226, 264] on div at bounding box center [241, 248] width 367 height 47
click at [212, 301] on div at bounding box center [241, 295] width 367 height 47
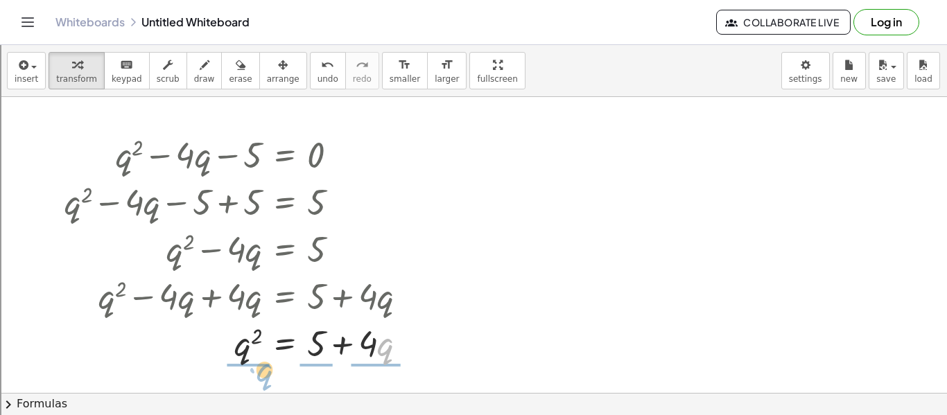
drag, startPoint x: 383, startPoint y: 344, endPoint x: 258, endPoint y: 367, distance: 126.9
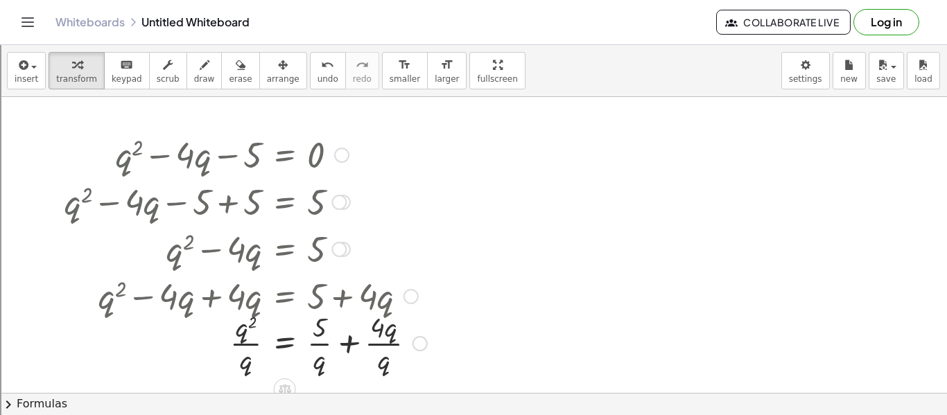
click at [249, 358] on div at bounding box center [246, 342] width 376 height 69
click at [391, 365] on div at bounding box center [246, 342] width 376 height 69
drag, startPoint x: 378, startPoint y: 331, endPoint x: 361, endPoint y: 359, distance: 32.7
click at [361, 359] on div at bounding box center [246, 342] width 376 height 69
click at [395, 341] on div at bounding box center [253, 342] width 390 height 69
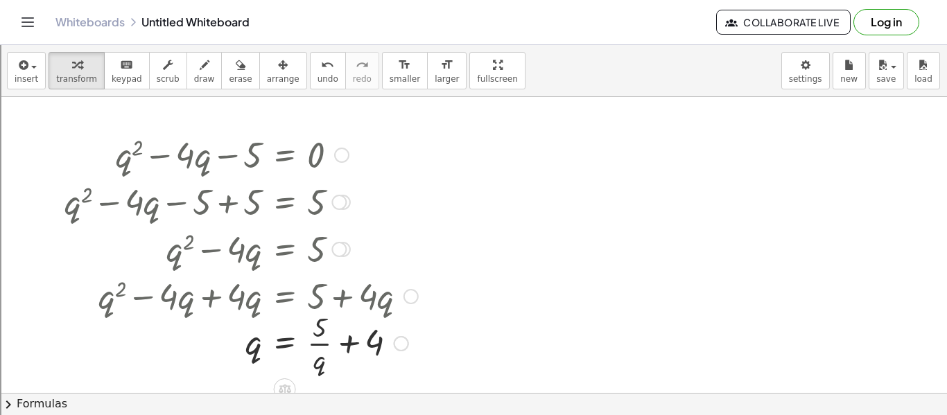
click at [317, 357] on div at bounding box center [241, 342] width 367 height 69
drag, startPoint x: 322, startPoint y: 364, endPoint x: 263, endPoint y: 357, distance: 59.3
click at [263, 357] on div at bounding box center [253, 342] width 390 height 69
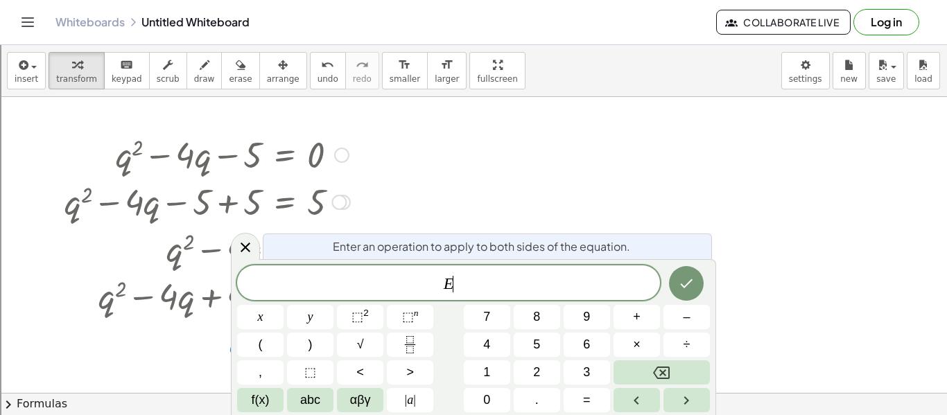
scroll to position [5, 0]
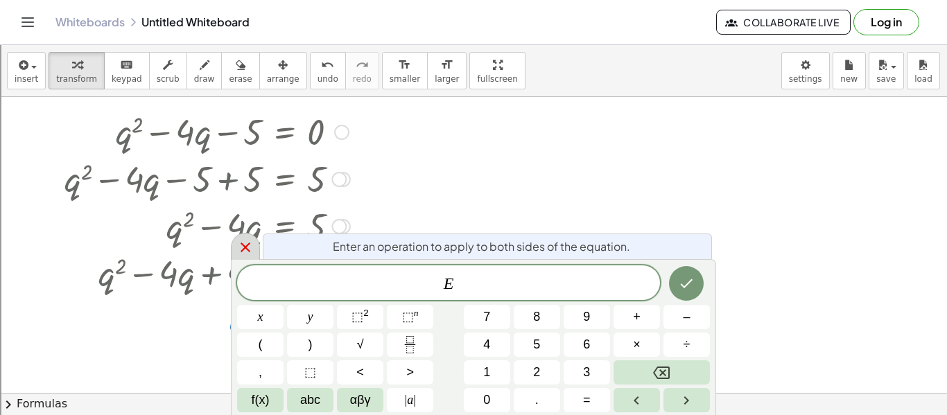
click at [251, 255] on icon at bounding box center [245, 247] width 17 height 17
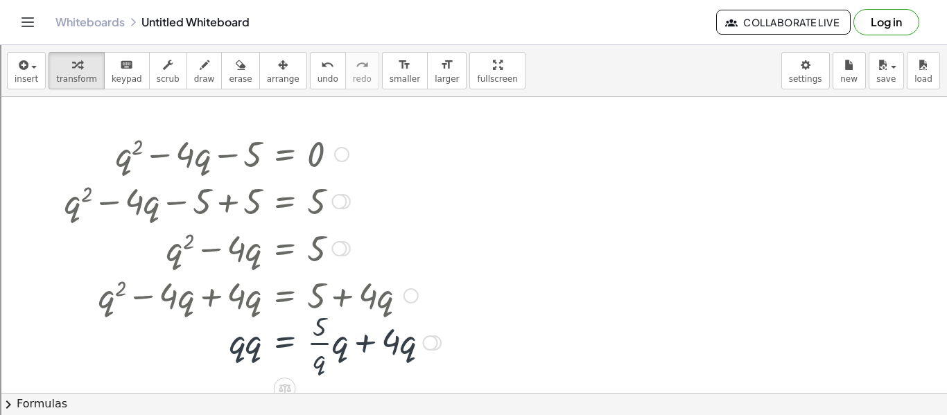
scroll to position [0, 0]
click at [245, 349] on div at bounding box center [253, 342] width 390 height 69
click at [252, 347] on div at bounding box center [253, 342] width 390 height 69
click at [302, 92] on div "insert select one: Math Expression Function Text Youtube Video Graphing Geometr…" at bounding box center [473, 71] width 947 height 52
click at [318, 78] on span "undo" at bounding box center [328, 79] width 21 height 10
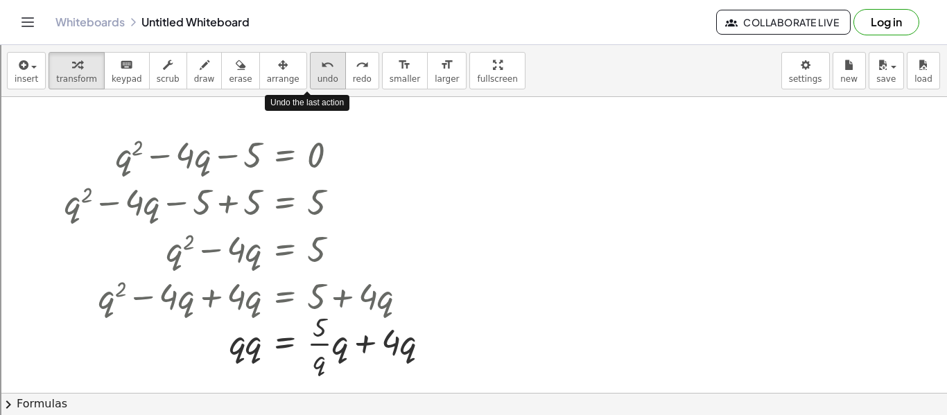
click at [318, 78] on span "undo" at bounding box center [328, 79] width 21 height 10
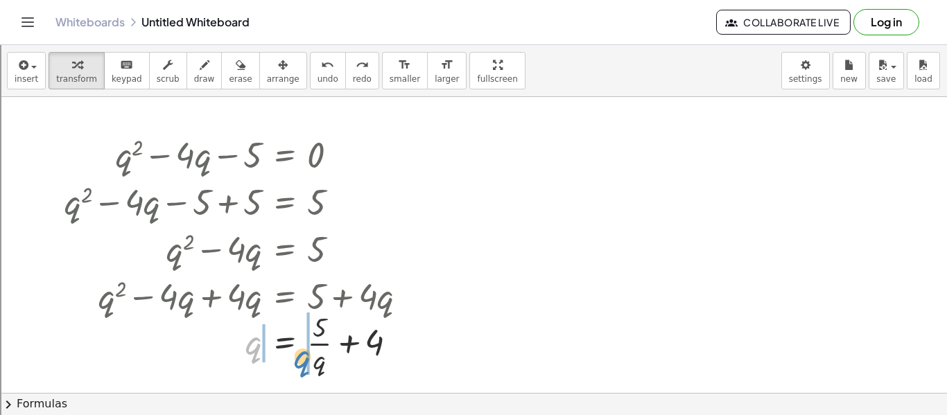
drag, startPoint x: 261, startPoint y: 346, endPoint x: 310, endPoint y: 360, distance: 50.5
click at [310, 360] on div at bounding box center [241, 342] width 367 height 69
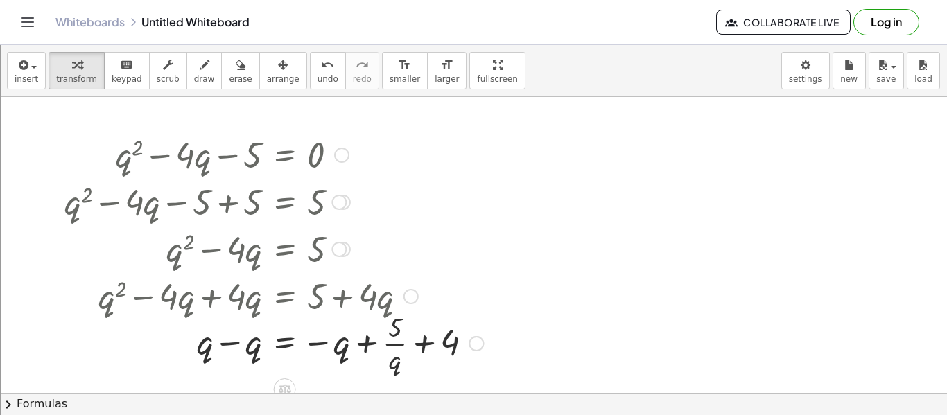
click at [368, 345] on div at bounding box center [274, 342] width 433 height 69
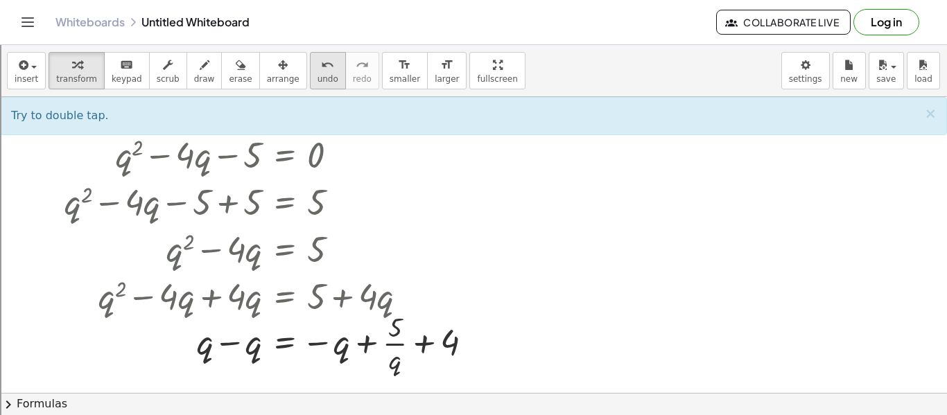
click at [318, 81] on span "undo" at bounding box center [328, 79] width 21 height 10
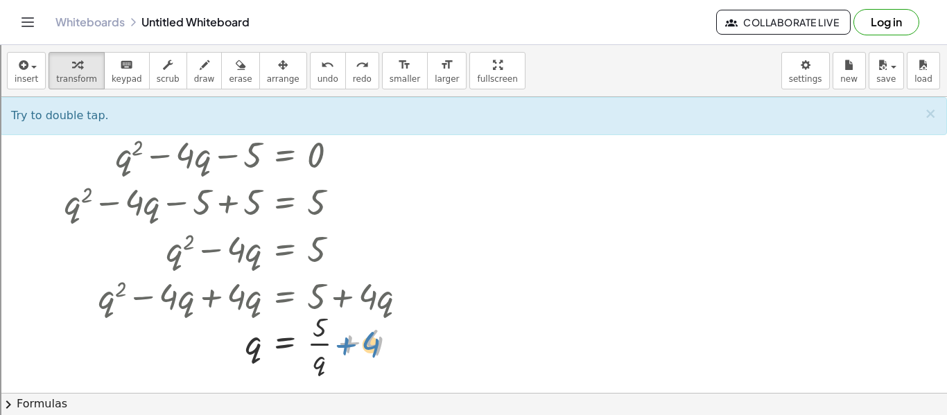
click at [349, 345] on div at bounding box center [241, 342] width 367 height 69
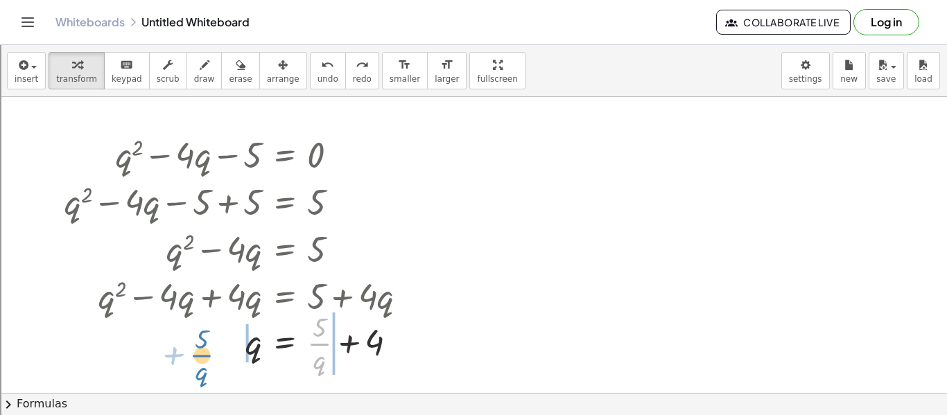
drag, startPoint x: 322, startPoint y: 347, endPoint x: 205, endPoint y: 354, distance: 116.7
click at [205, 354] on div at bounding box center [241, 342] width 367 height 69
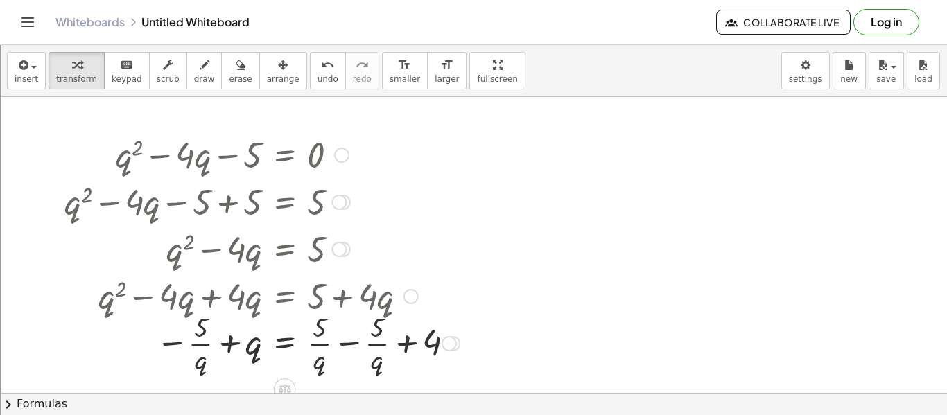
click at [344, 349] on div at bounding box center [262, 342] width 409 height 69
click at [234, 345] on div at bounding box center [241, 342] width 367 height 69
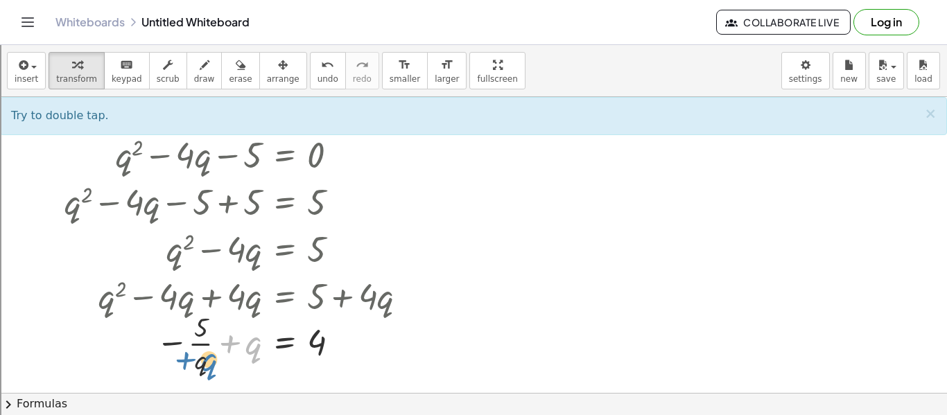
drag, startPoint x: 257, startPoint y: 357, endPoint x: 211, endPoint y: 374, distance: 48.0
click at [211, 374] on div at bounding box center [241, 342] width 367 height 69
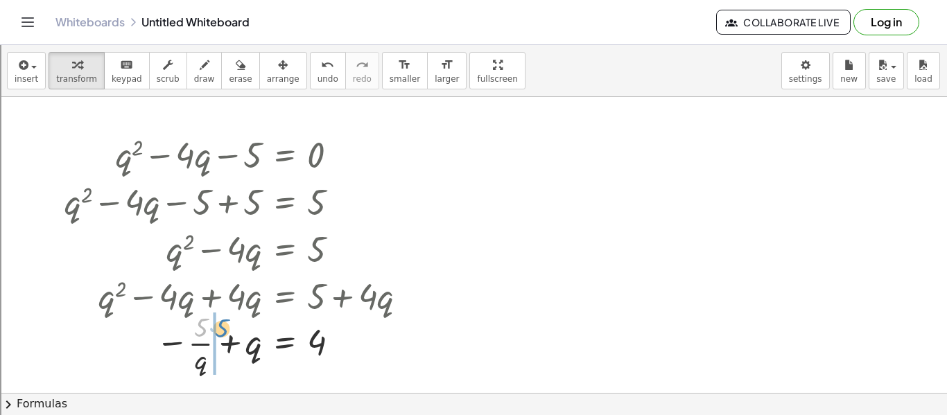
drag, startPoint x: 196, startPoint y: 320, endPoint x: 216, endPoint y: 321, distance: 20.8
click at [216, 321] on div at bounding box center [241, 342] width 367 height 69
drag, startPoint x: 234, startPoint y: 348, endPoint x: 144, endPoint y: 340, distance: 89.8
click at [144, 340] on div at bounding box center [241, 342] width 367 height 69
click at [227, 350] on div at bounding box center [241, 342] width 367 height 69
